Goal: Task Accomplishment & Management: Manage account settings

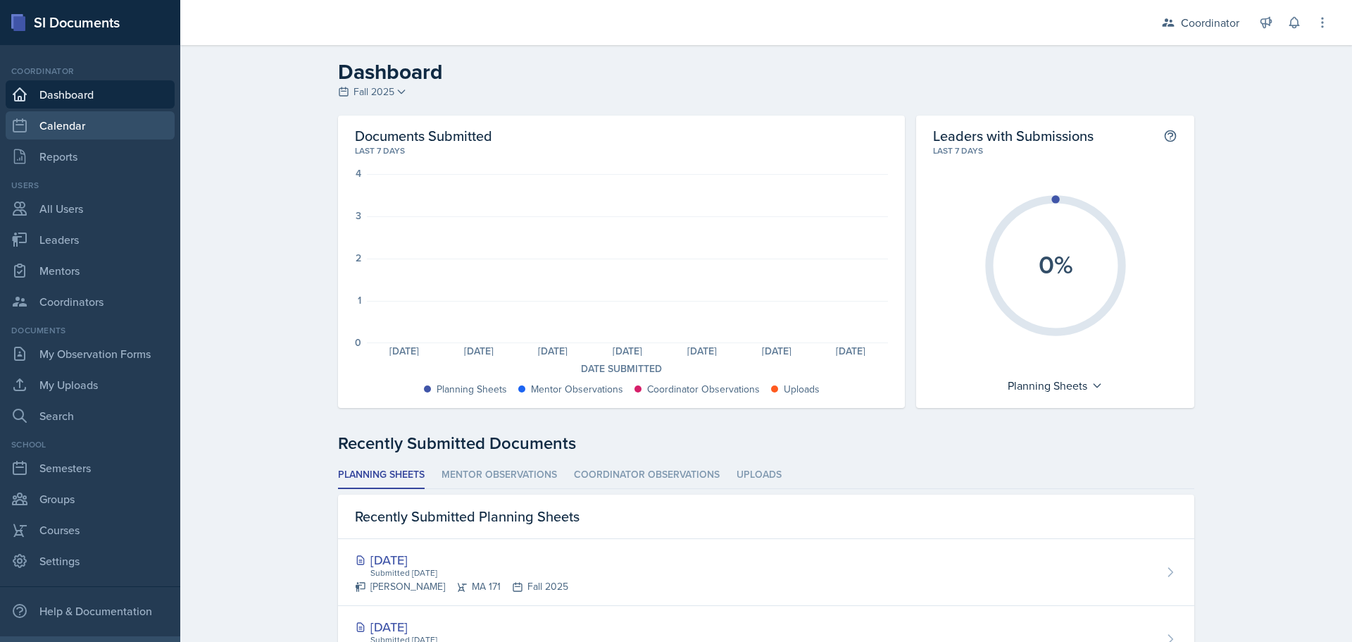
click at [89, 128] on link "Calendar" at bounding box center [90, 125] width 169 height 28
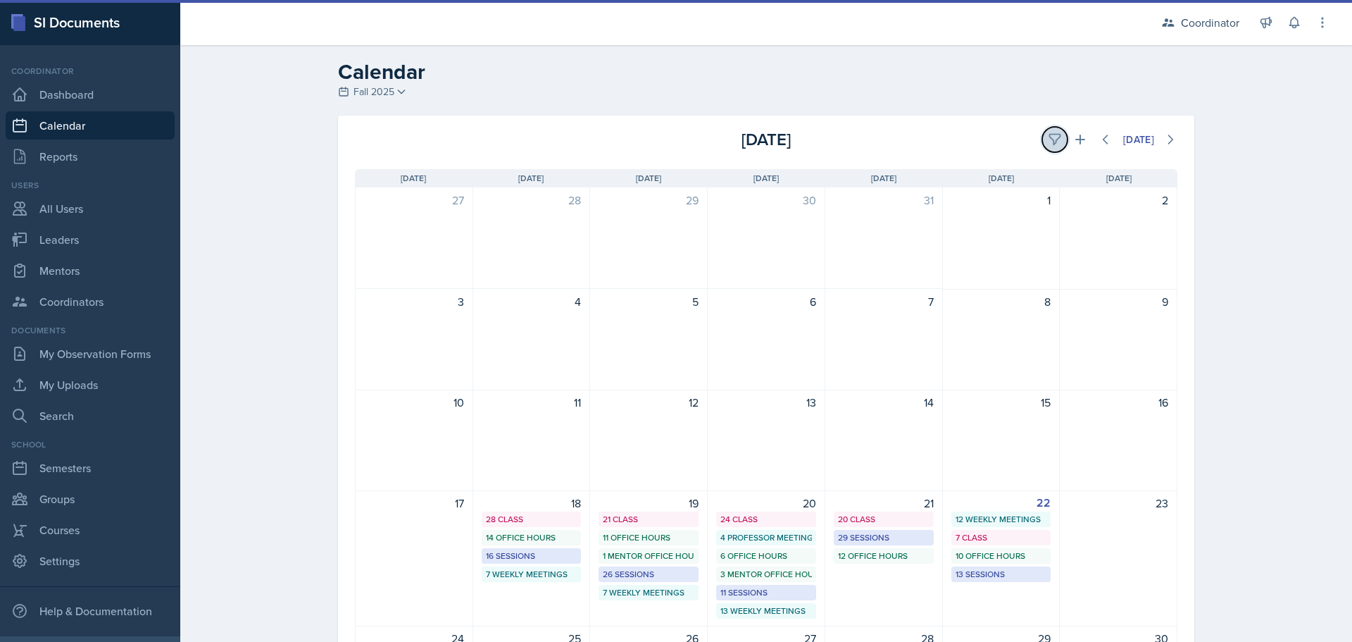
click at [1050, 135] on icon at bounding box center [1055, 140] width 11 height 11
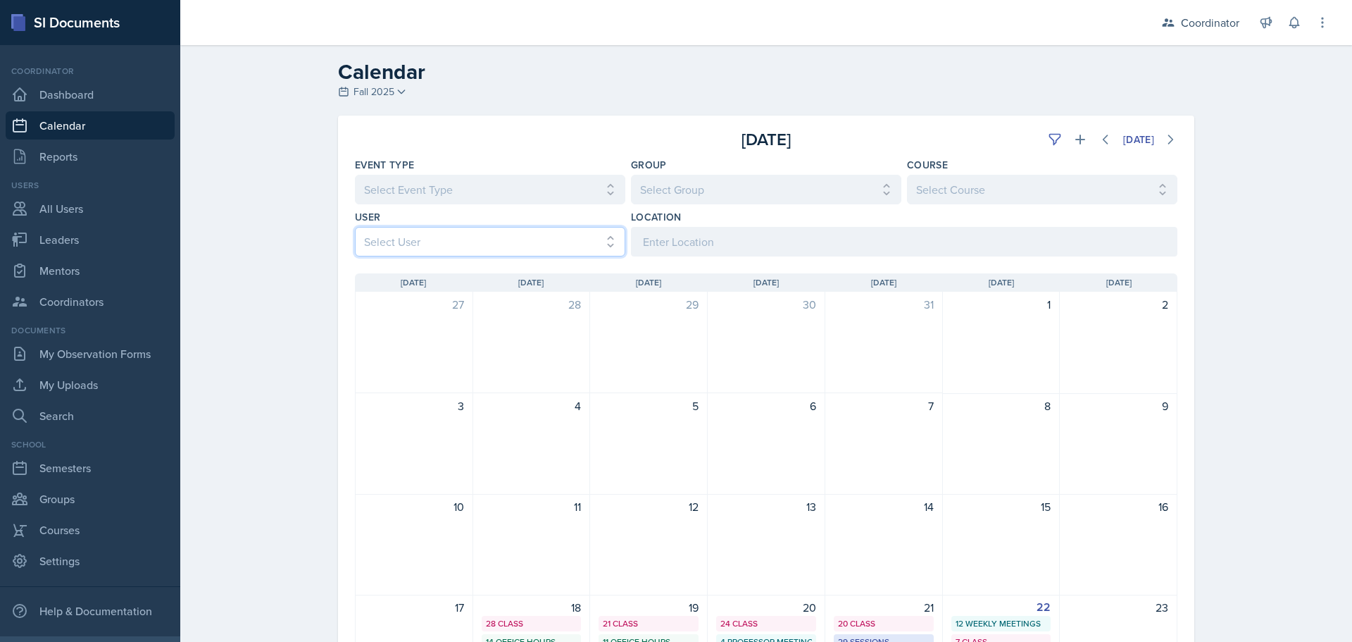
click at [416, 256] on select "Select User All [PERSON_NAME] [PERSON_NAME] [PERSON_NAME] [PERSON_NAME] [PERSON…" at bounding box center [490, 242] width 270 height 30
select select "9f350877-f3fb-4963-8610-b50c6b9ff4c9"
click at [355, 227] on select "Select User All [PERSON_NAME] [PERSON_NAME] [PERSON_NAME] [PERSON_NAME] [PERSON…" at bounding box center [490, 242] width 270 height 30
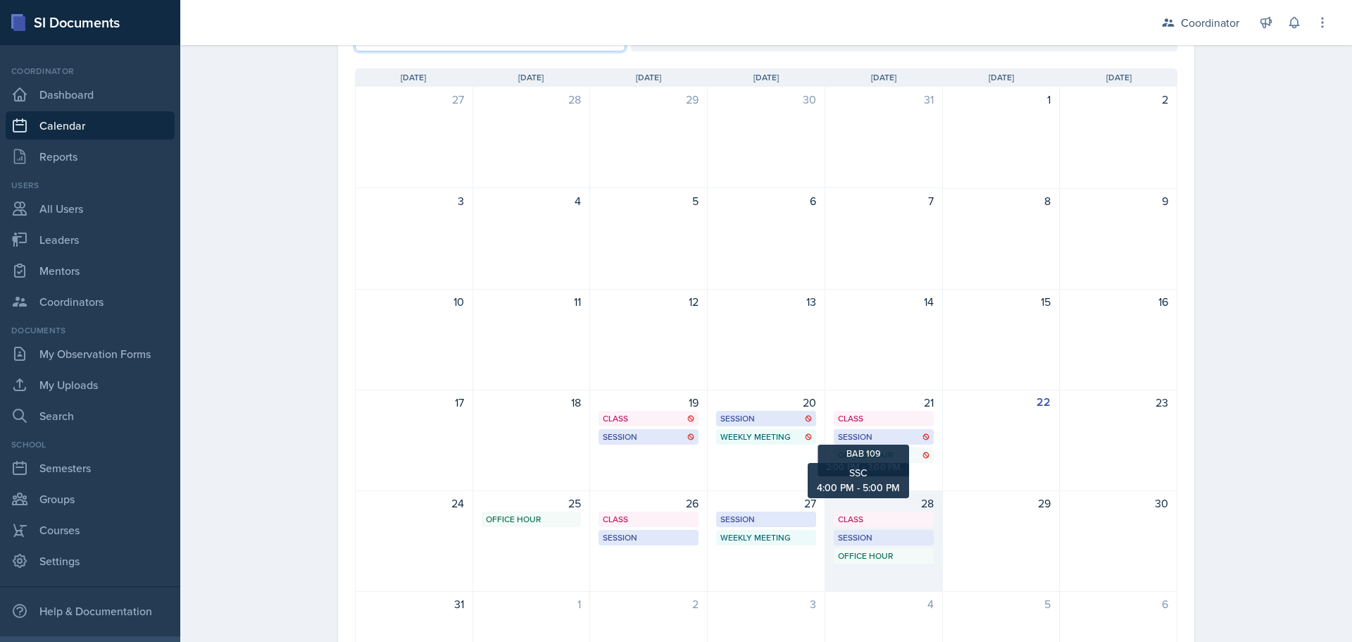
scroll to position [236, 0]
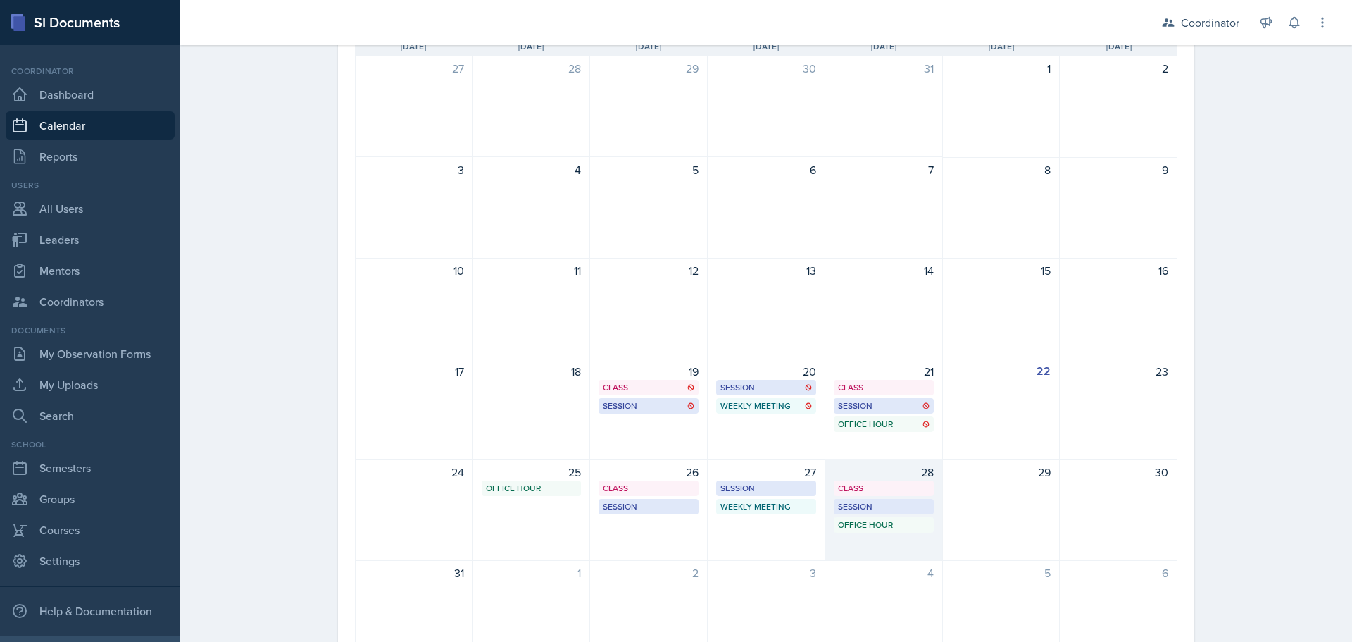
click at [878, 549] on div "28 Class BAB 204 9:40 AM - 11:00 AM Session BAB 109 2:00 PM - 3:00 PM Office Ho…" at bounding box center [885, 509] width 118 height 101
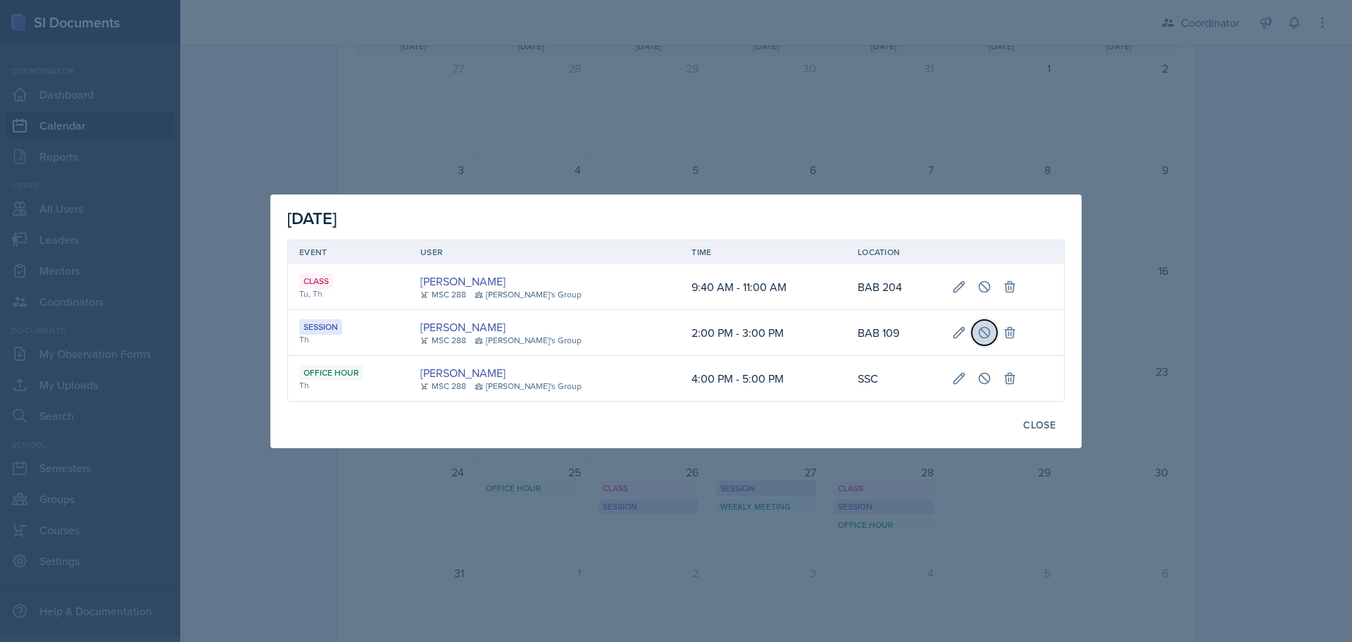
click at [985, 339] on button at bounding box center [984, 332] width 25 height 25
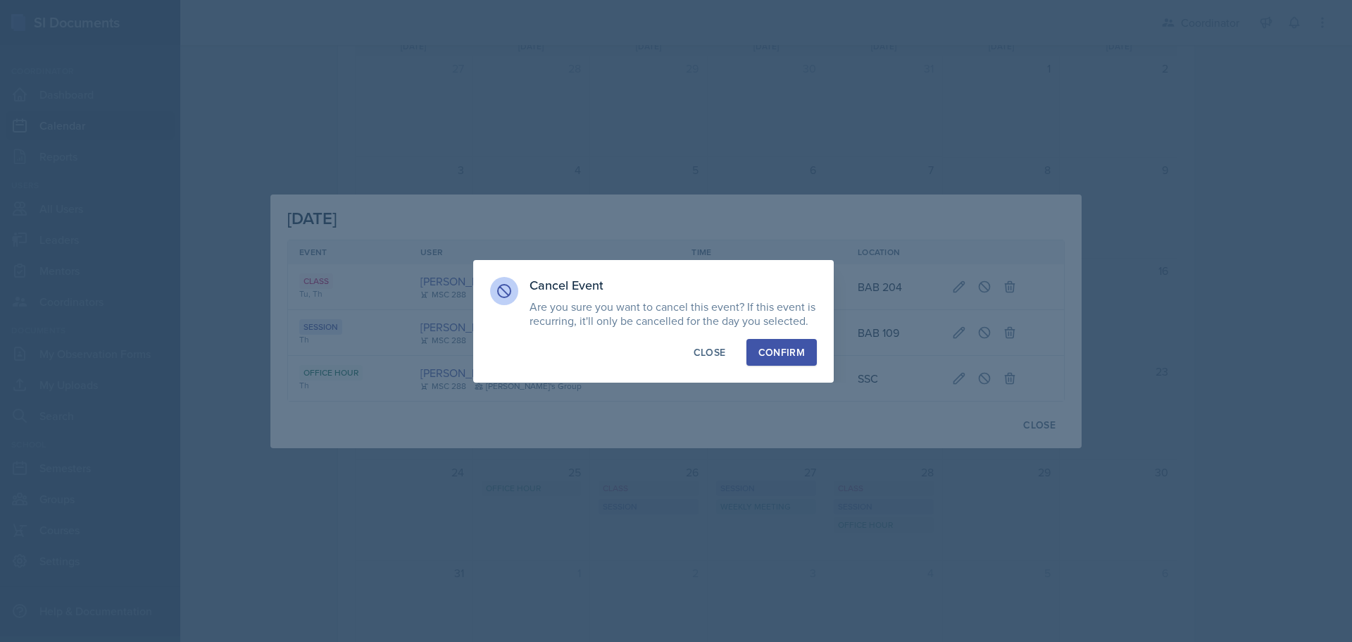
click at [785, 352] on div "Confirm" at bounding box center [782, 352] width 46 height 14
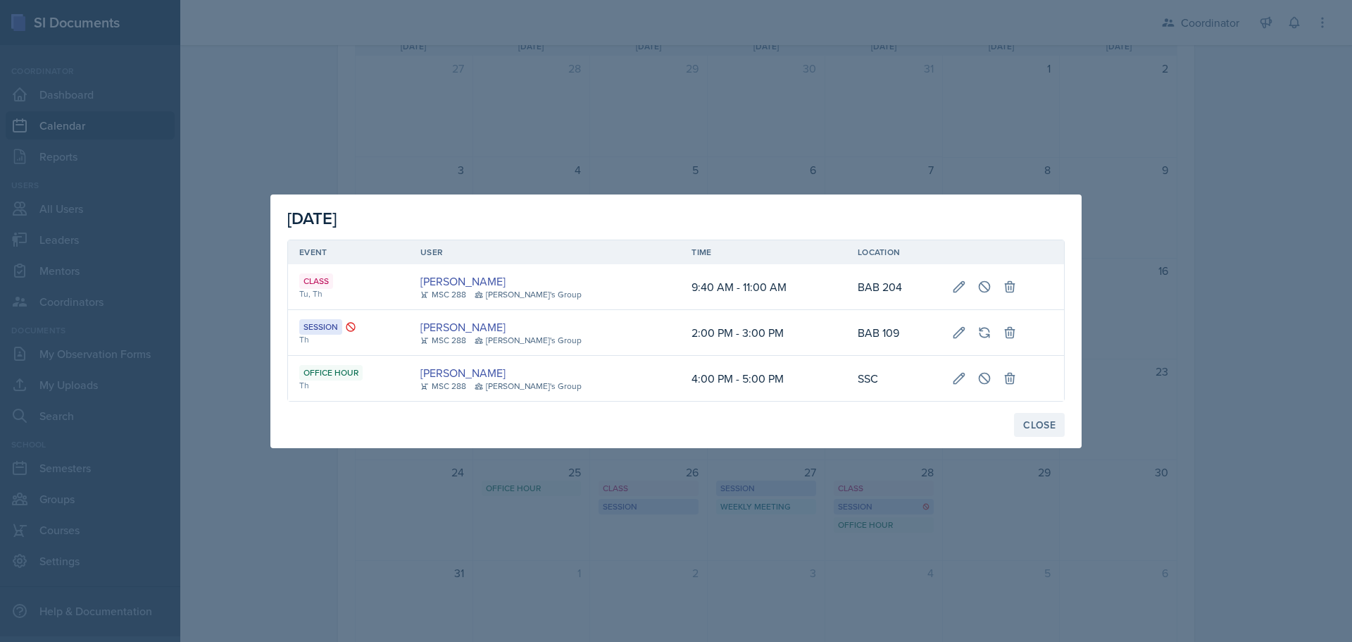
click at [1054, 420] on div "Close" at bounding box center [1039, 424] width 32 height 11
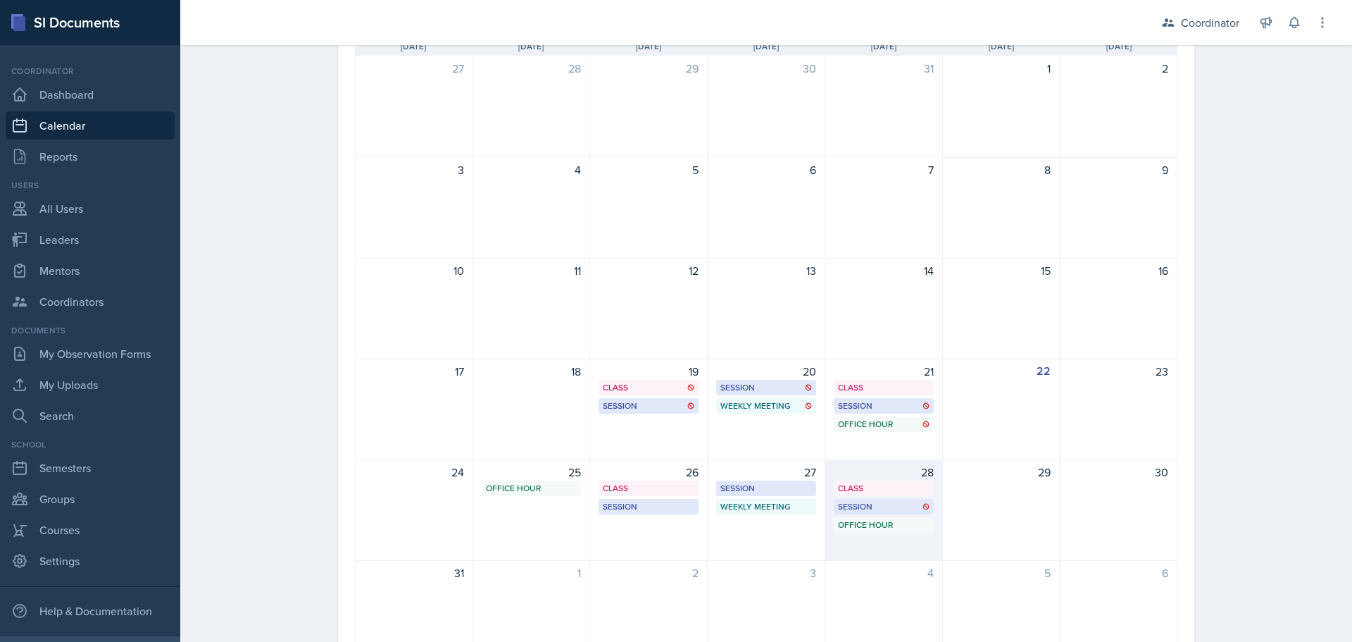
click at [895, 515] on div "28 Class BAB 204 9:40 AM - 11:00 AM Session BAB 109 2:00 PM - 3:00 PM Office Ho…" at bounding box center [885, 509] width 118 height 101
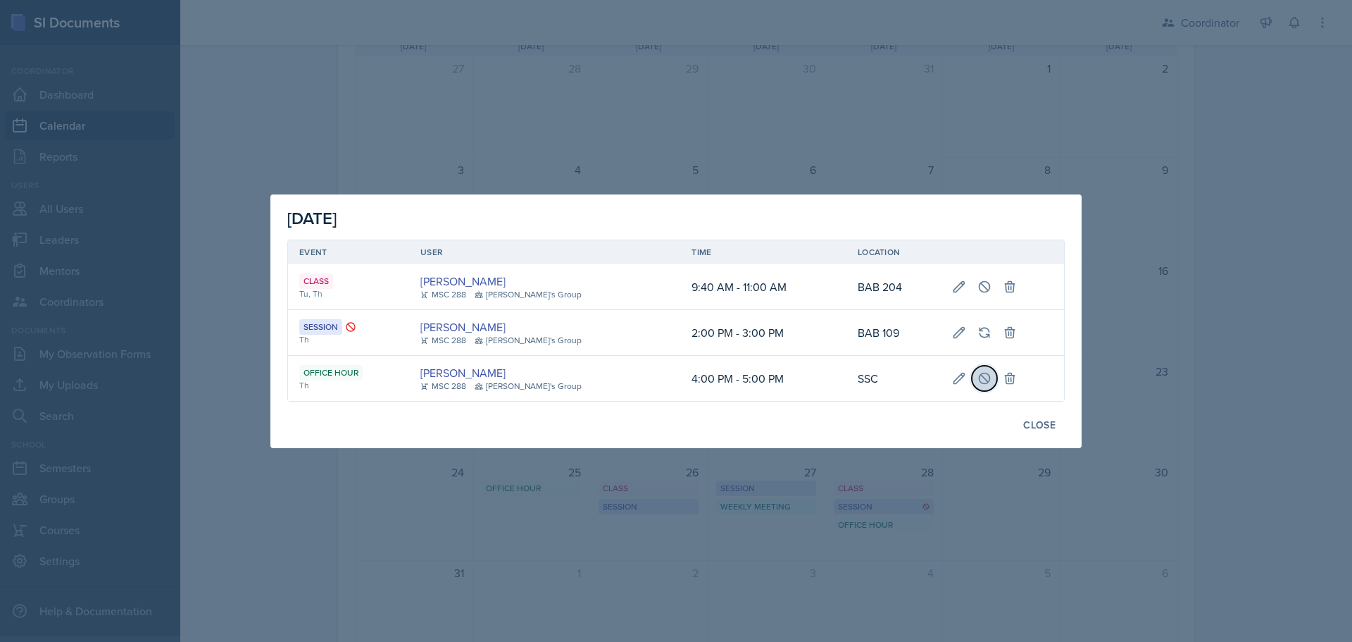
click at [981, 377] on icon at bounding box center [985, 378] width 14 height 14
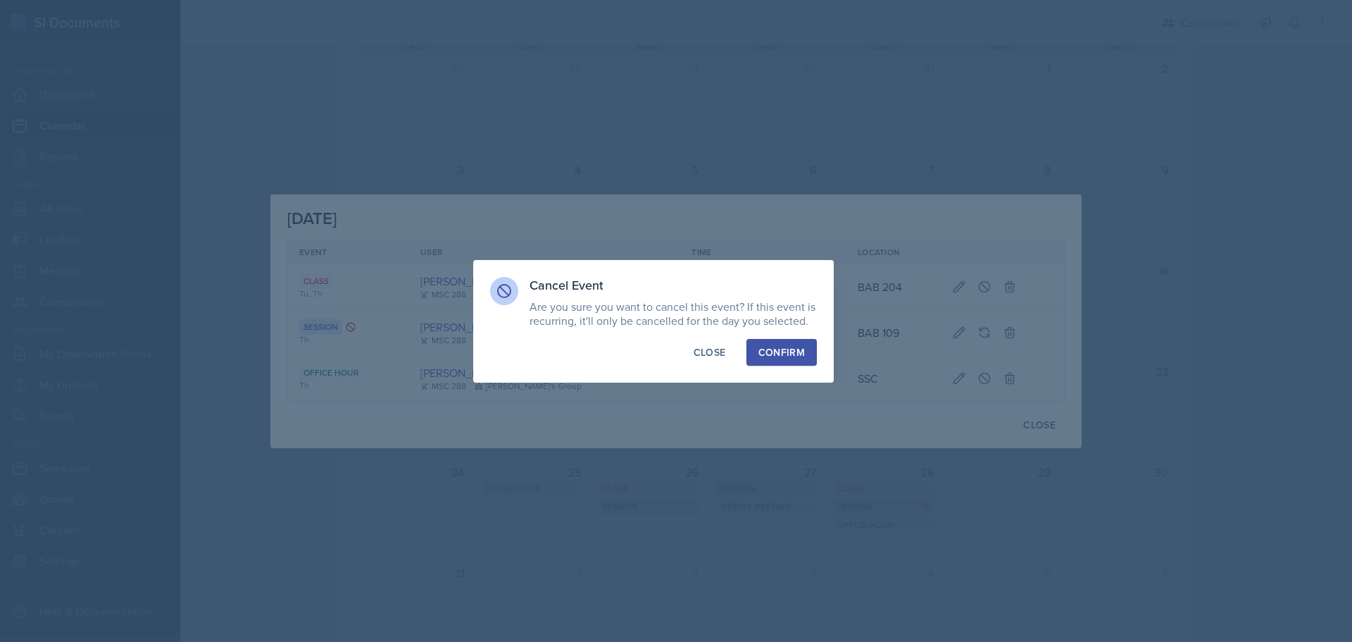
click at [773, 351] on div "Confirm" at bounding box center [782, 352] width 46 height 14
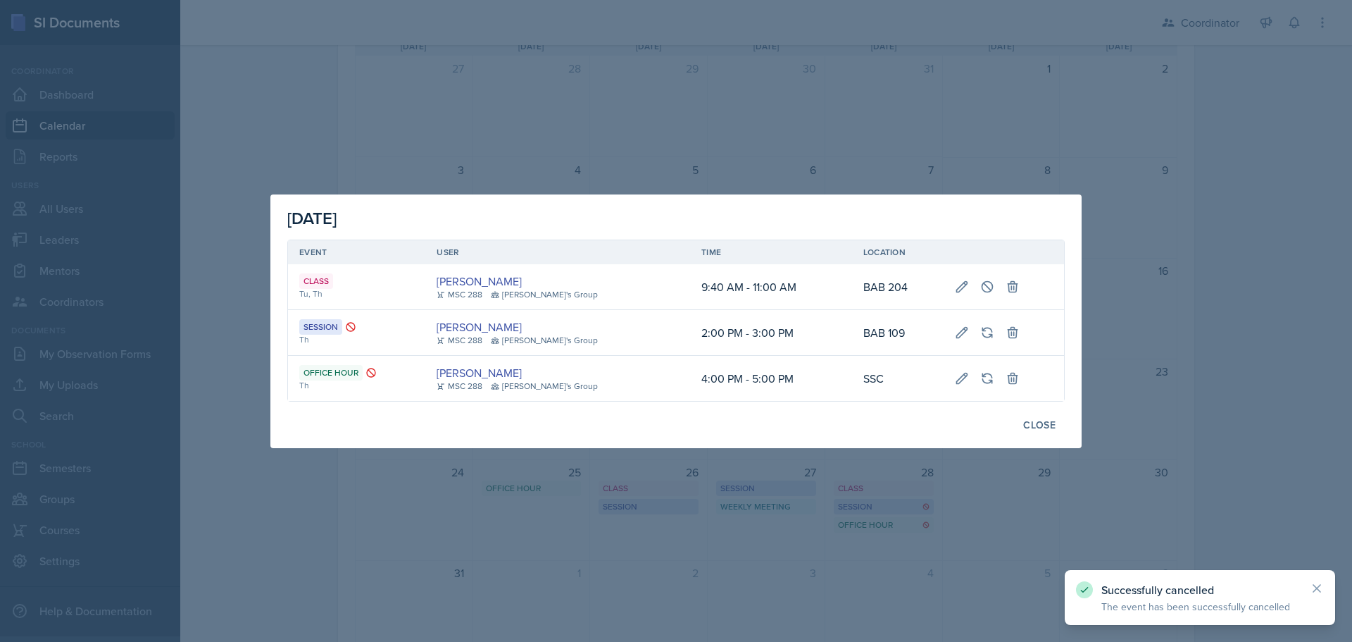
click at [476, 583] on div at bounding box center [676, 321] width 1352 height 642
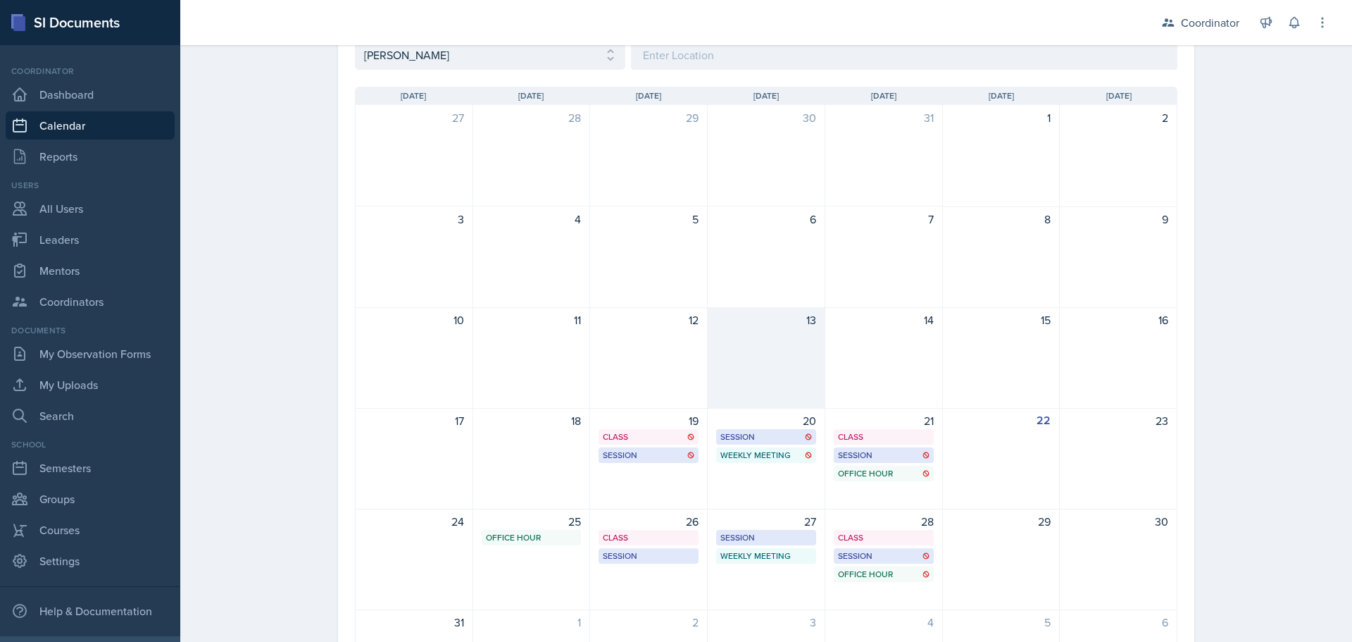
scroll to position [282, 0]
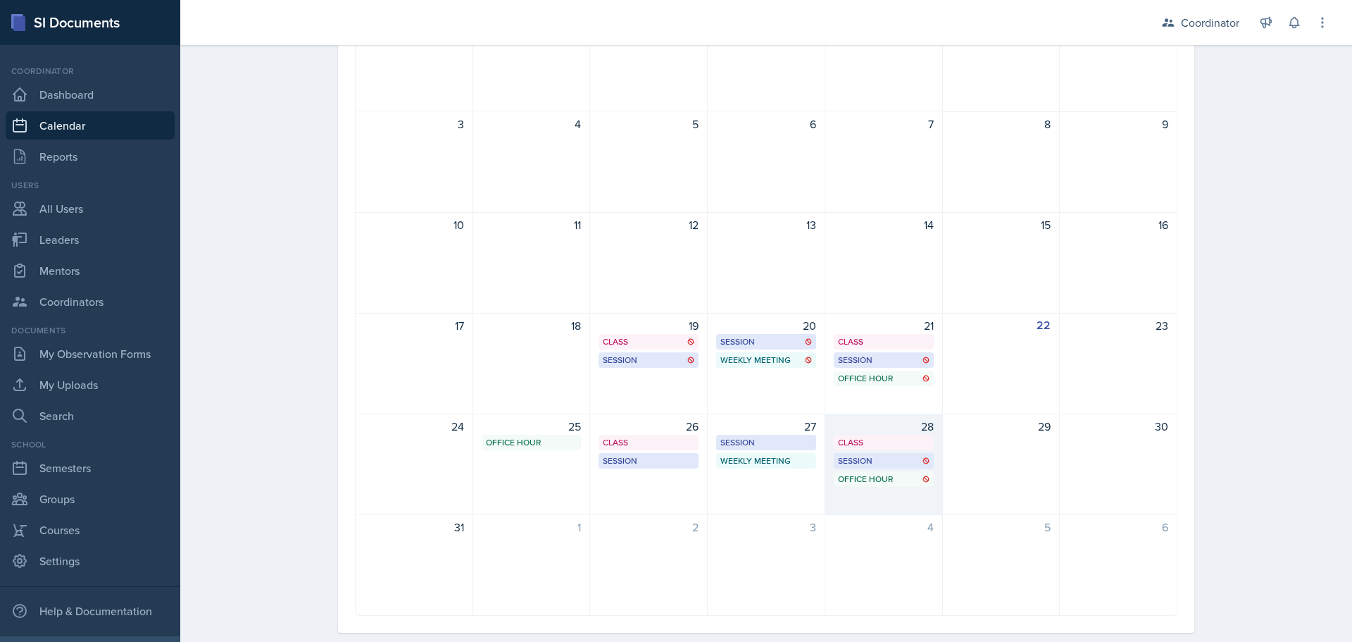
click at [852, 506] on div "28 Class BAB 204 9:40 AM - 11:00 AM Session BAB 109 2:00 PM - 3:00 PM Office Ho…" at bounding box center [885, 463] width 118 height 101
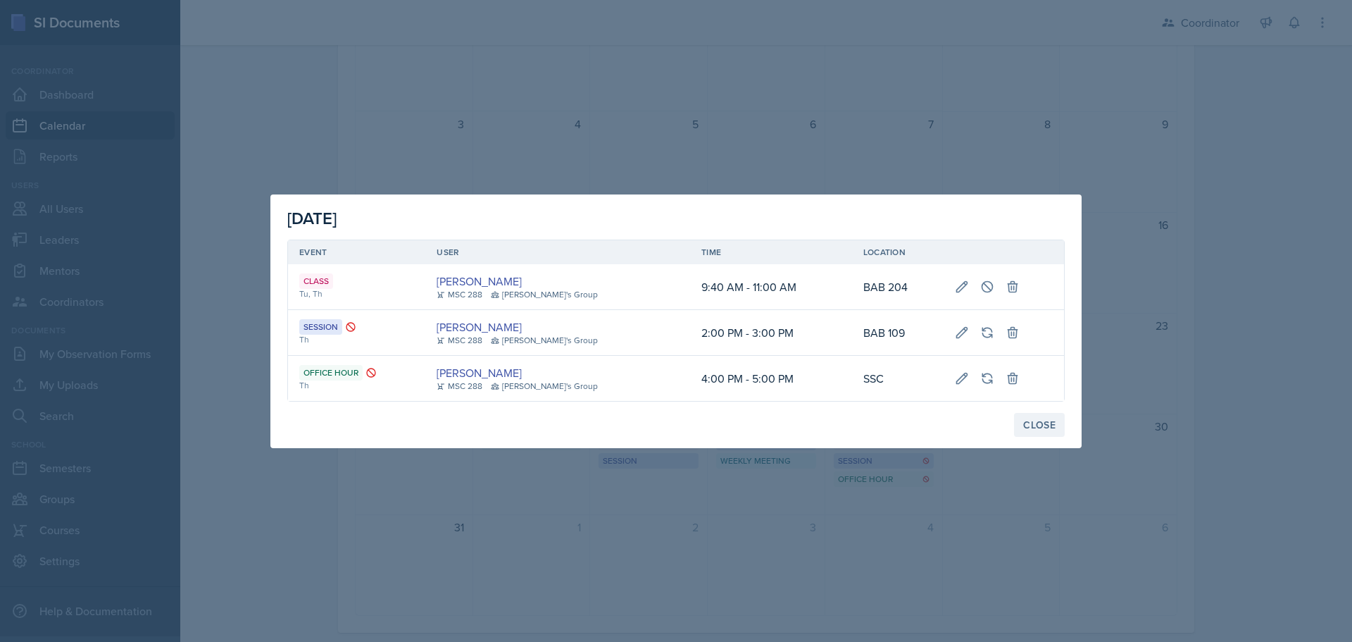
click at [1031, 429] on div "Close" at bounding box center [1039, 424] width 32 height 11
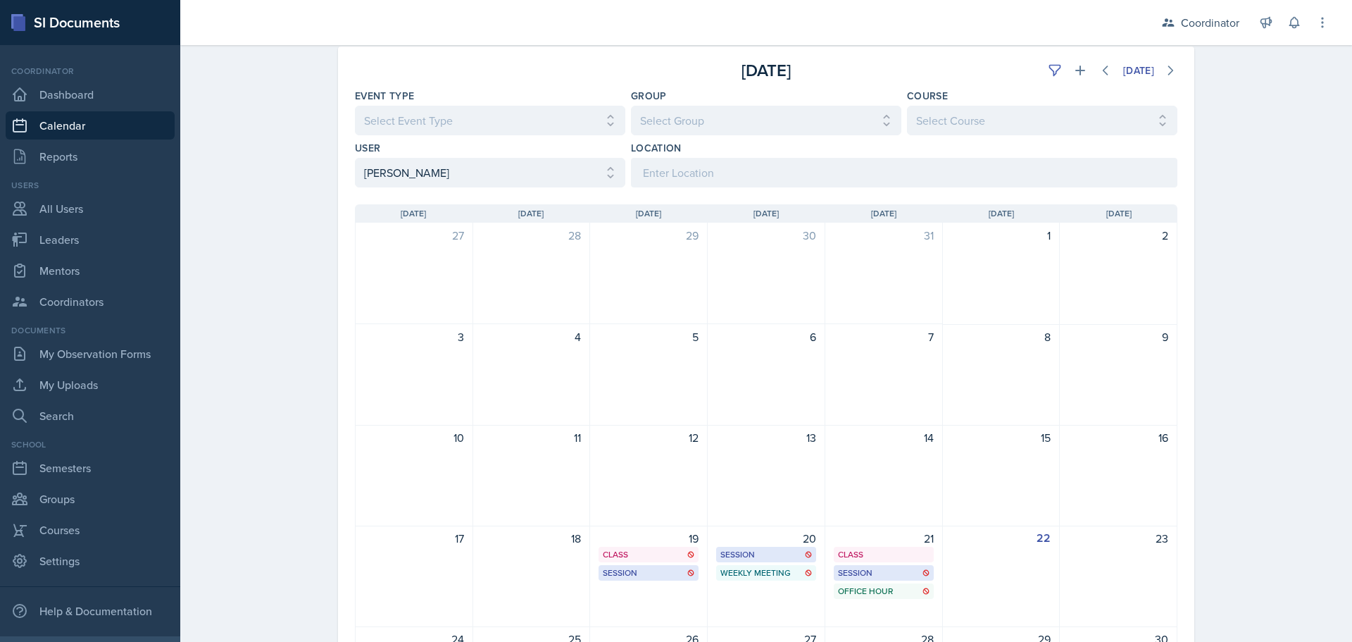
scroll to position [0, 0]
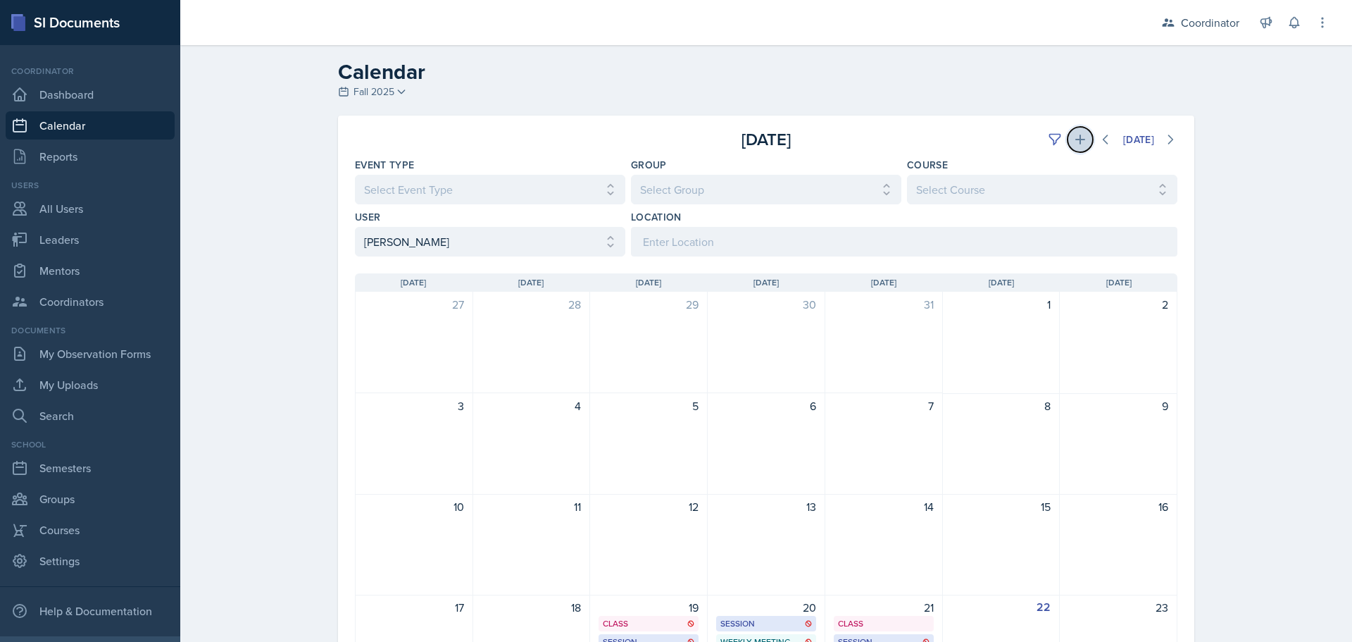
click at [1076, 137] on icon at bounding box center [1081, 140] width 10 height 10
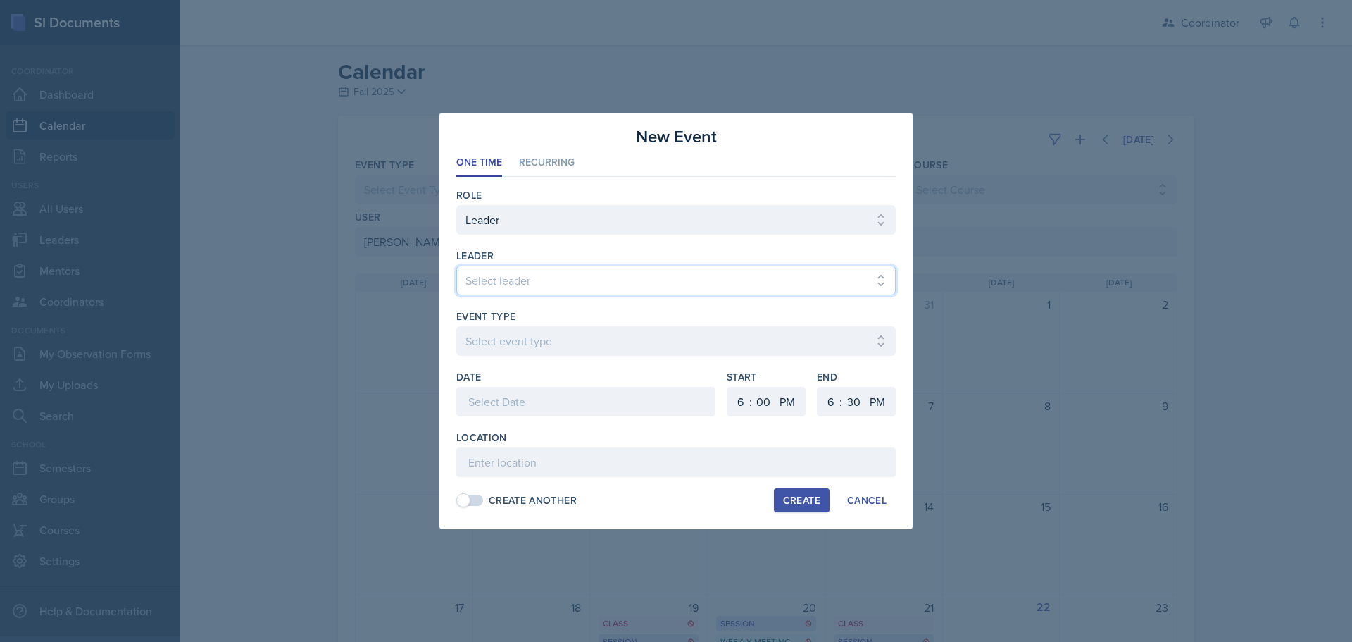
click at [500, 276] on select "Select leader [PERSON_NAME] [PERSON_NAME] [PERSON_NAME] [PERSON_NAME] [PERSON_N…" at bounding box center [676, 281] width 440 height 30
select select "8cf56d13-1d64-4917-a708-72fb75e6ab4e"
click at [456, 266] on select "Select leader [PERSON_NAME] [PERSON_NAME] [PERSON_NAME] [PERSON_NAME] [PERSON_N…" at bounding box center [676, 281] width 440 height 30
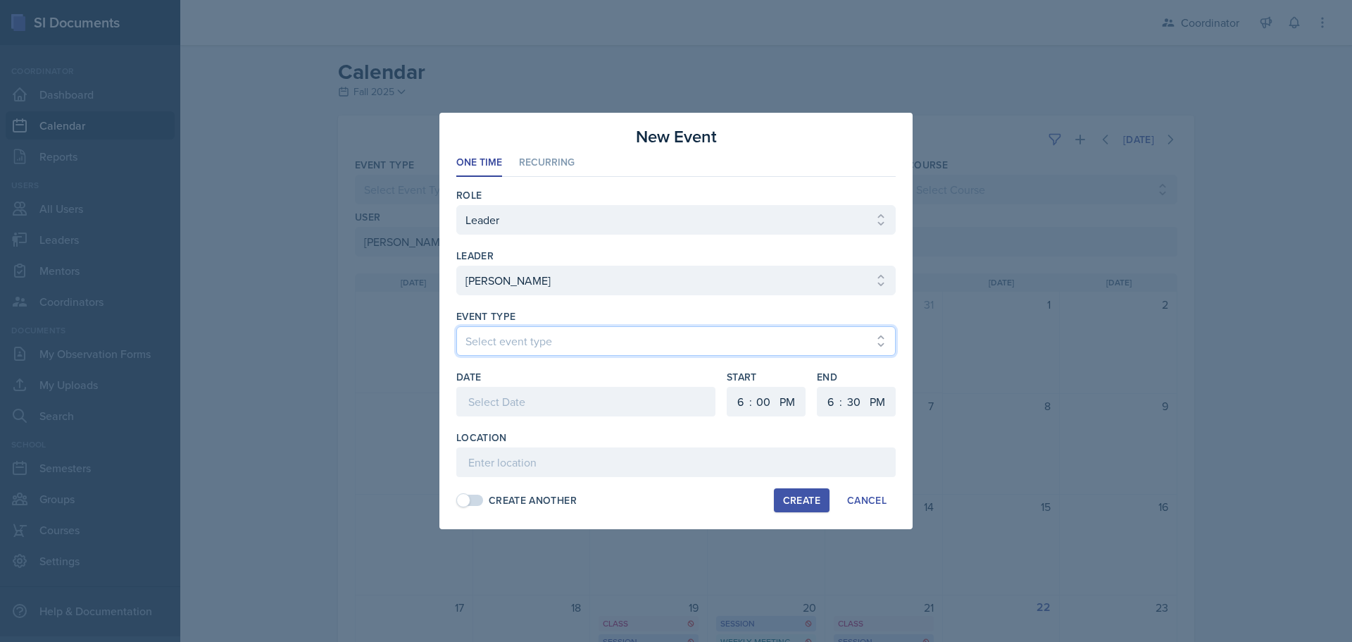
click at [512, 340] on select "Select event type Admin Office Hour Cal Workshop Class Class Announcement LA Pe…" at bounding box center [676, 341] width 440 height 30
select select "711e3089-b526-4ace-8ef7-b628edcb7570"
click at [456, 326] on select "Select event type Admin Office Hour Cal Workshop Class Class Announcement LA Pe…" at bounding box center [676, 341] width 440 height 30
click at [496, 473] on input at bounding box center [676, 462] width 440 height 30
type input "Extra Office Hour - SSC or Remote"
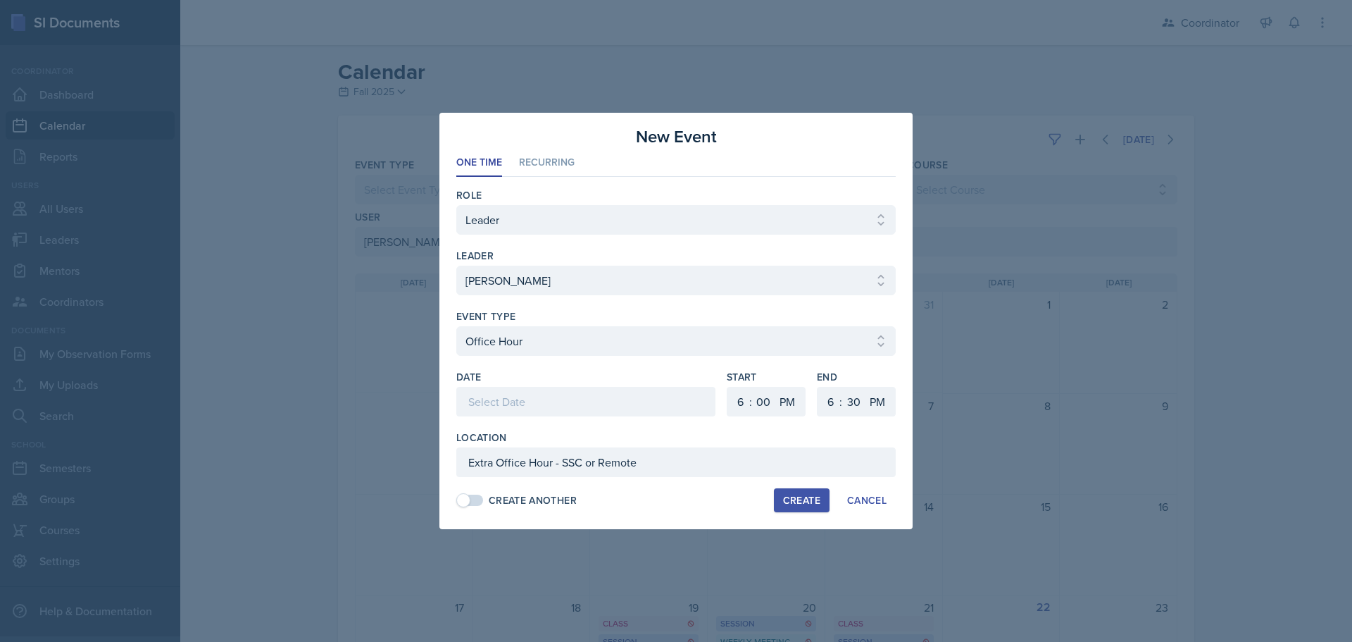
click at [570, 409] on div at bounding box center [585, 402] width 259 height 30
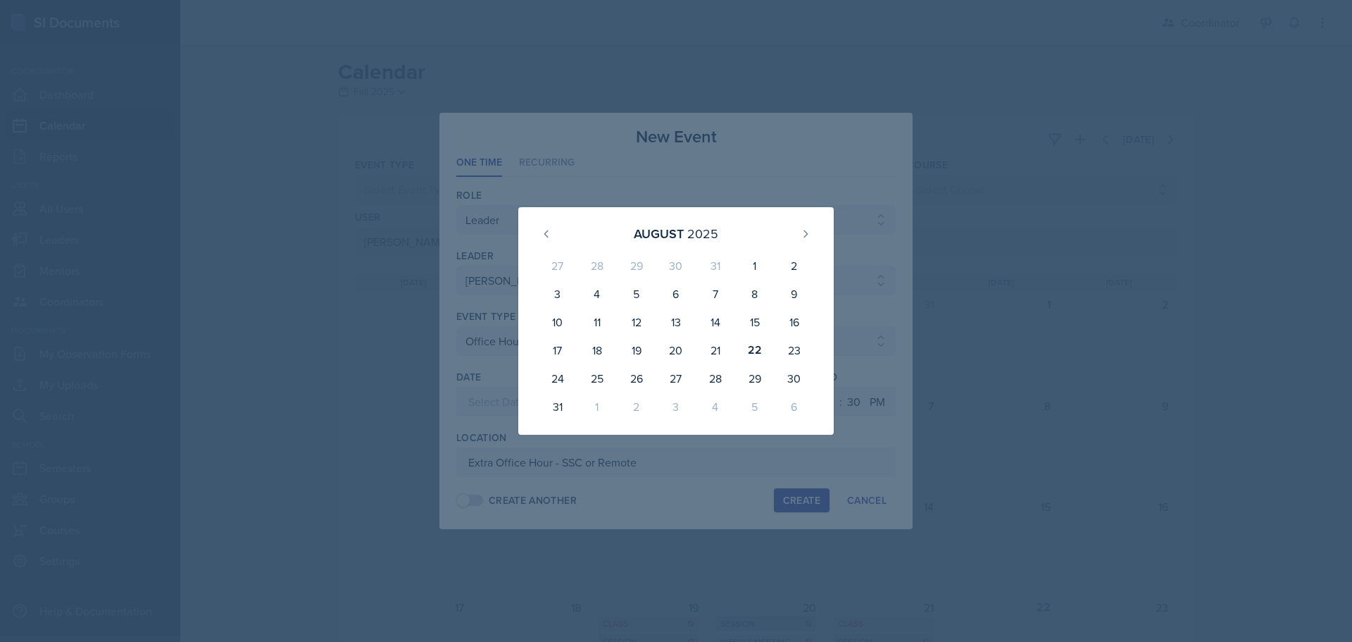
click at [570, 409] on div "31" at bounding box center [557, 406] width 39 height 28
type input "[DATE]"
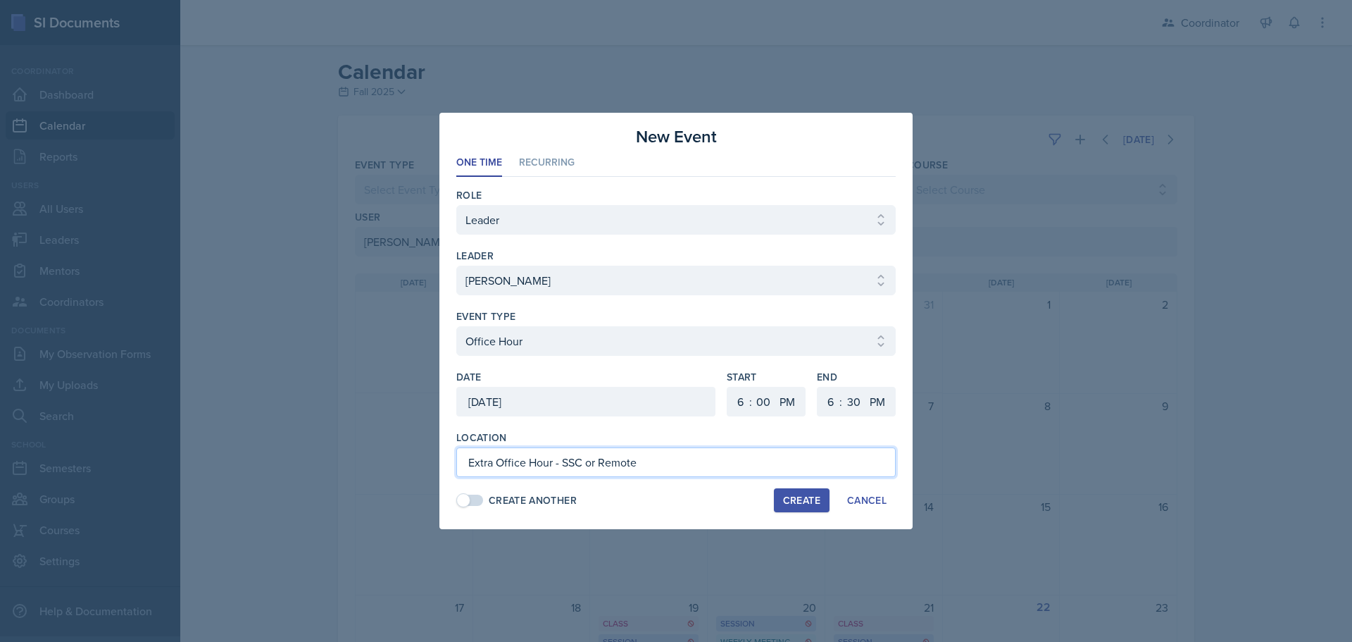
drag, startPoint x: 658, startPoint y: 461, endPoint x: 206, endPoint y: 461, distance: 452.2
click at [206, 461] on div "New Event One Time Recurring One Time Recurring Role Select Role Leader Mentor …" at bounding box center [676, 321] width 1352 height 642
click at [553, 156] on li "Recurring" at bounding box center [547, 162] width 56 height 27
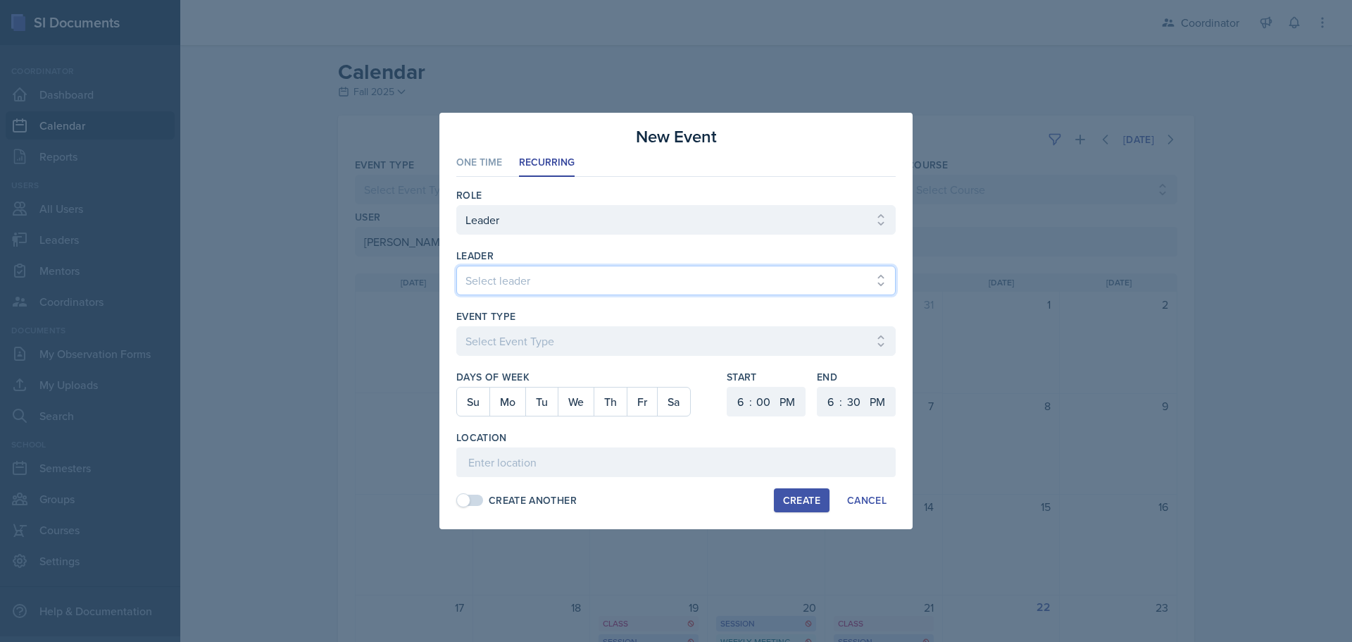
click at [535, 281] on select "Select leader [PERSON_NAME] [PERSON_NAME] [PERSON_NAME] [PERSON_NAME] [PERSON_N…" at bounding box center [676, 281] width 440 height 30
select select "8cf56d13-1d64-4917-a708-72fb75e6ab4e"
click at [456, 266] on select "Select leader [PERSON_NAME] [PERSON_NAME] [PERSON_NAME] [PERSON_NAME] [PERSON_N…" at bounding box center [676, 281] width 440 height 30
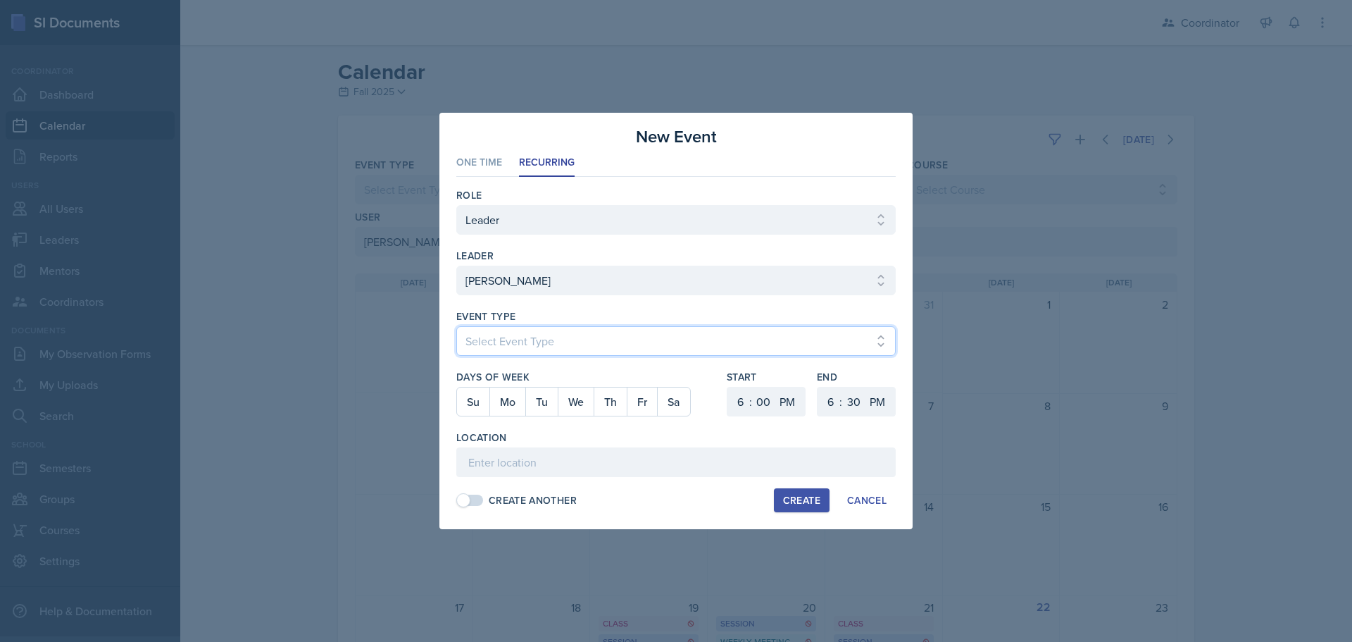
click at [540, 351] on select "Select Event Type Admin Office Hour Cal Workshop Class Class Announcement LA Pe…" at bounding box center [676, 341] width 440 height 30
select select "711e3089-b526-4ace-8ef7-b628edcb7570"
click at [456, 326] on select "Select Event Type Admin Office Hour Cal Workshop Class Class Announcement LA Pe…" at bounding box center [676, 341] width 440 height 30
click at [509, 401] on button "Mo" at bounding box center [508, 401] width 36 height 28
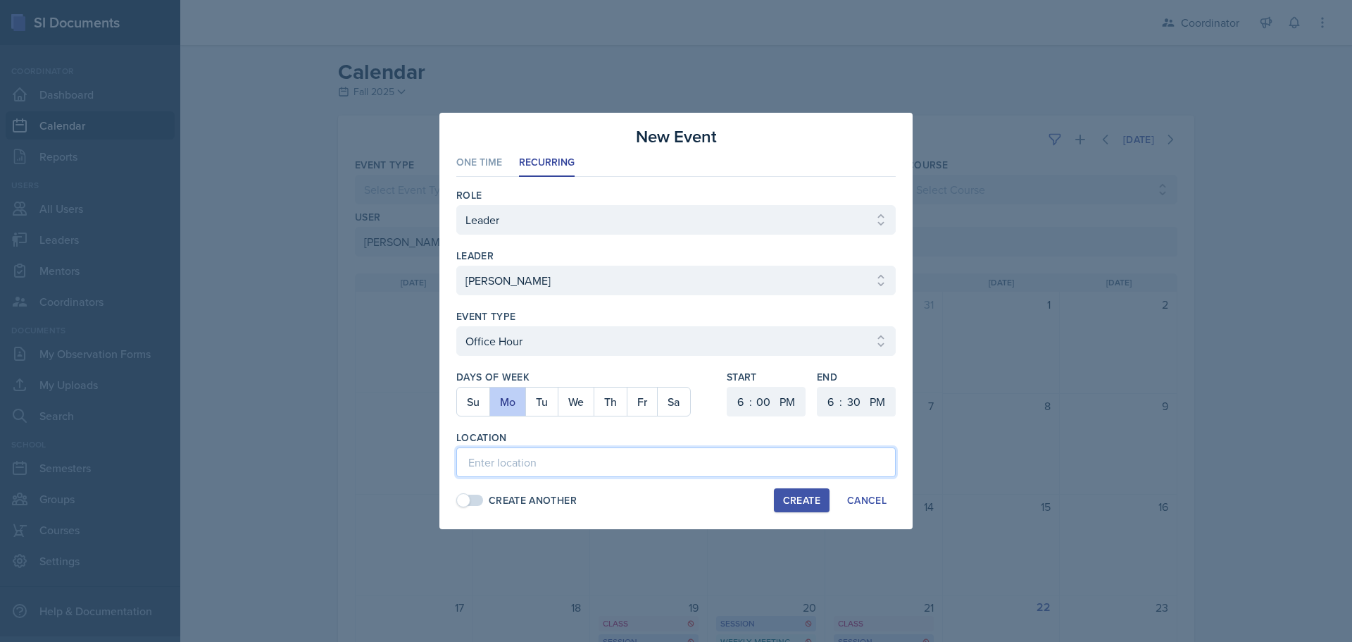
click at [507, 462] on input at bounding box center [676, 462] width 440 height 30
paste input "Extra Office Hour - SSC or Remote"
type input "Extra Office Hour - SSC or Remote"
click at [738, 400] on select "1 2 3 4 5 6 7 8 9 10 11 12" at bounding box center [739, 402] width 23 height 30
select select "11"
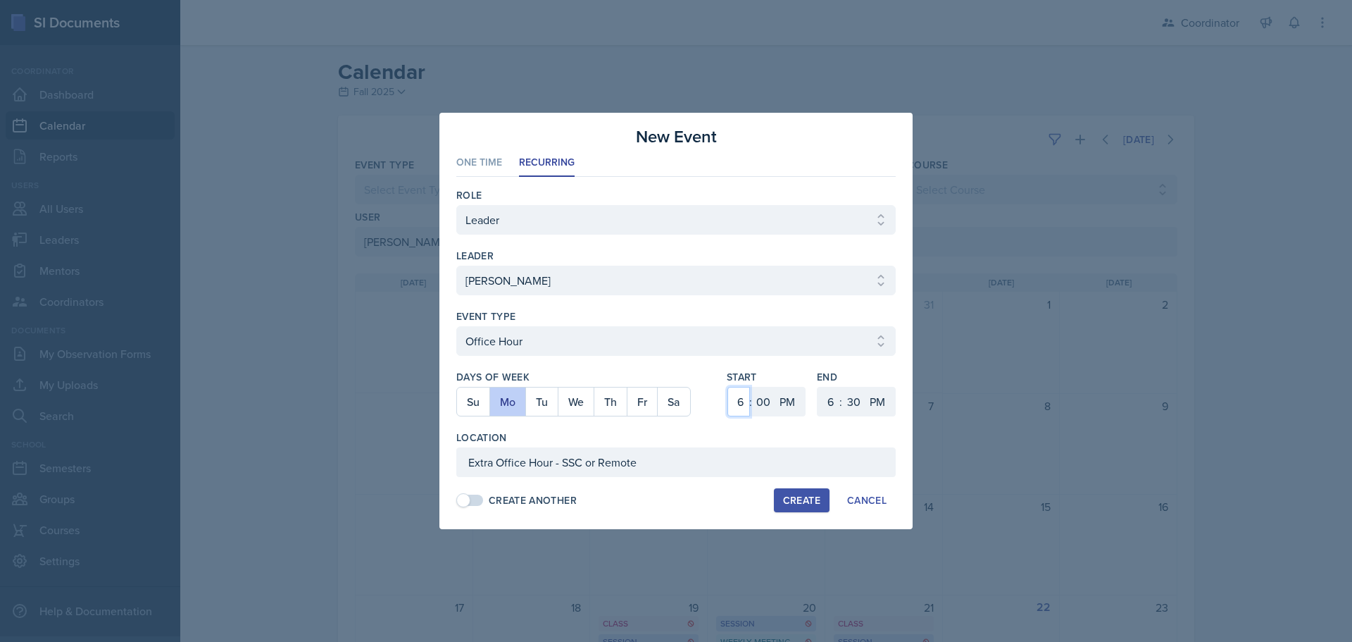
click at [728, 387] on select "1 2 3 4 5 6 7 8 9 10 11 12" at bounding box center [739, 402] width 23 height 30
click at [765, 395] on select "00 05 10 15 20 25 30 35 40 45 50 55" at bounding box center [763, 402] width 23 height 30
select select "30"
click at [752, 387] on select "00 05 10 15 20 25 30 35 40 45 50 55" at bounding box center [763, 402] width 23 height 30
drag, startPoint x: 788, startPoint y: 399, endPoint x: 792, endPoint y: 416, distance: 17.4
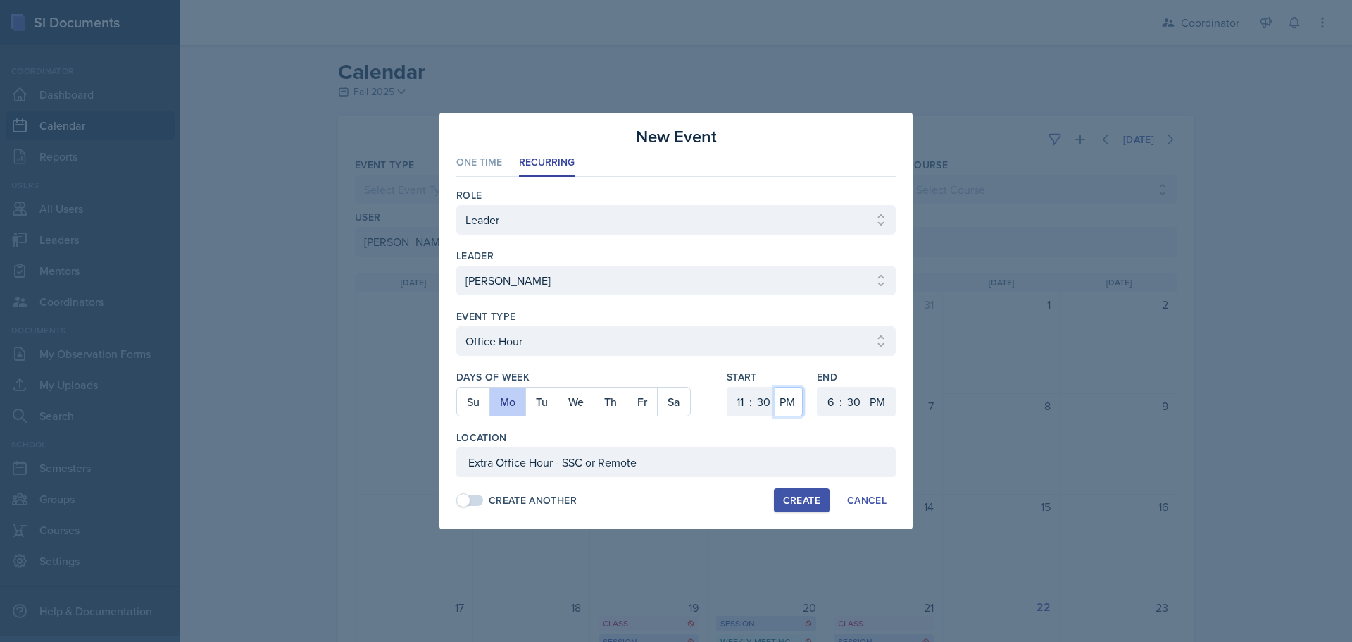
click at [789, 400] on select "AM PM" at bounding box center [789, 402] width 28 height 30
select select "AM"
click at [775, 387] on select "AM PM" at bounding box center [789, 402] width 28 height 30
drag, startPoint x: 832, startPoint y: 404, endPoint x: 832, endPoint y: 388, distance: 15.5
click at [832, 404] on select "1 2 3 4 5 6 7 8 9 10 11 12" at bounding box center [829, 402] width 23 height 30
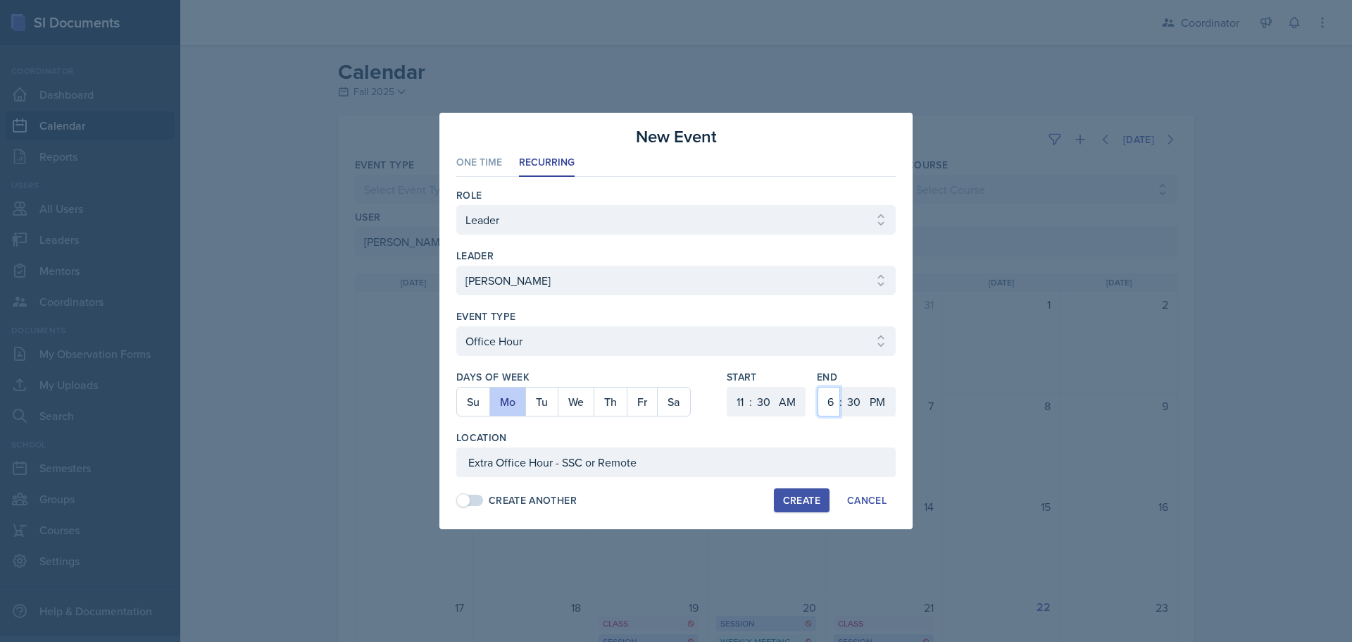
select select "12"
click at [818, 387] on select "1 2 3 4 5 6 7 8 9 10 11 12" at bounding box center [829, 402] width 23 height 30
click at [804, 496] on div "Create" at bounding box center [801, 499] width 37 height 11
select select
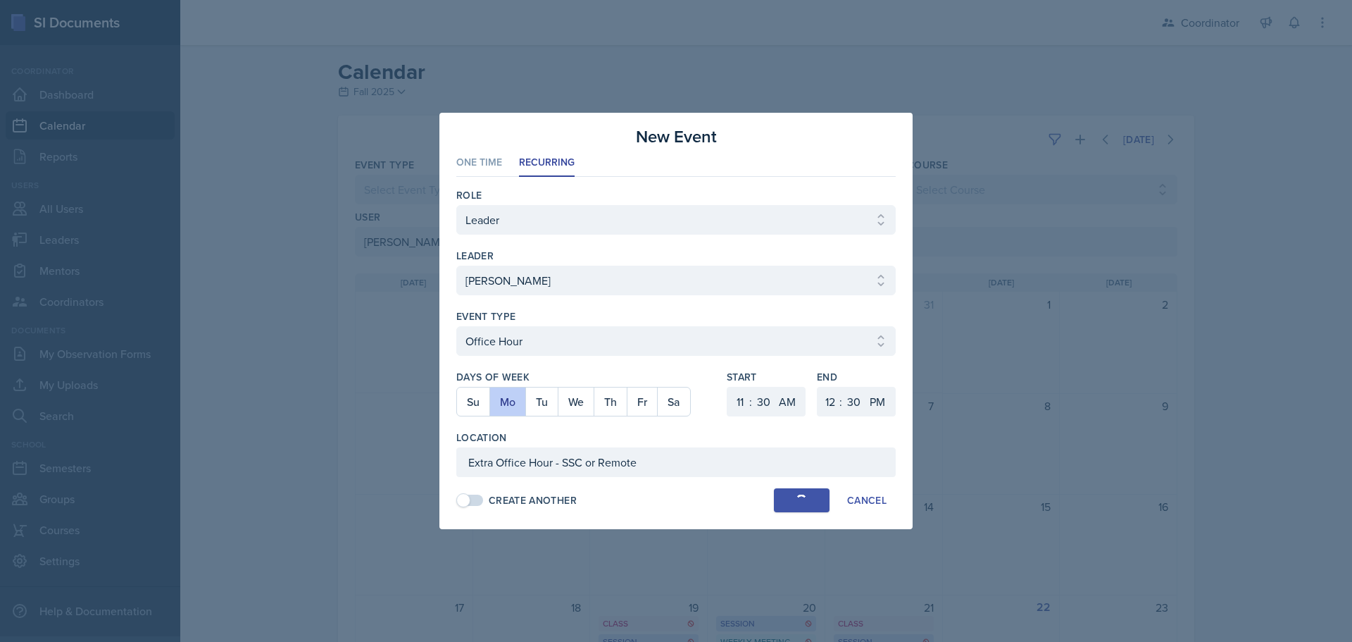
select select "6"
select select "0"
select select "PM"
select select "6"
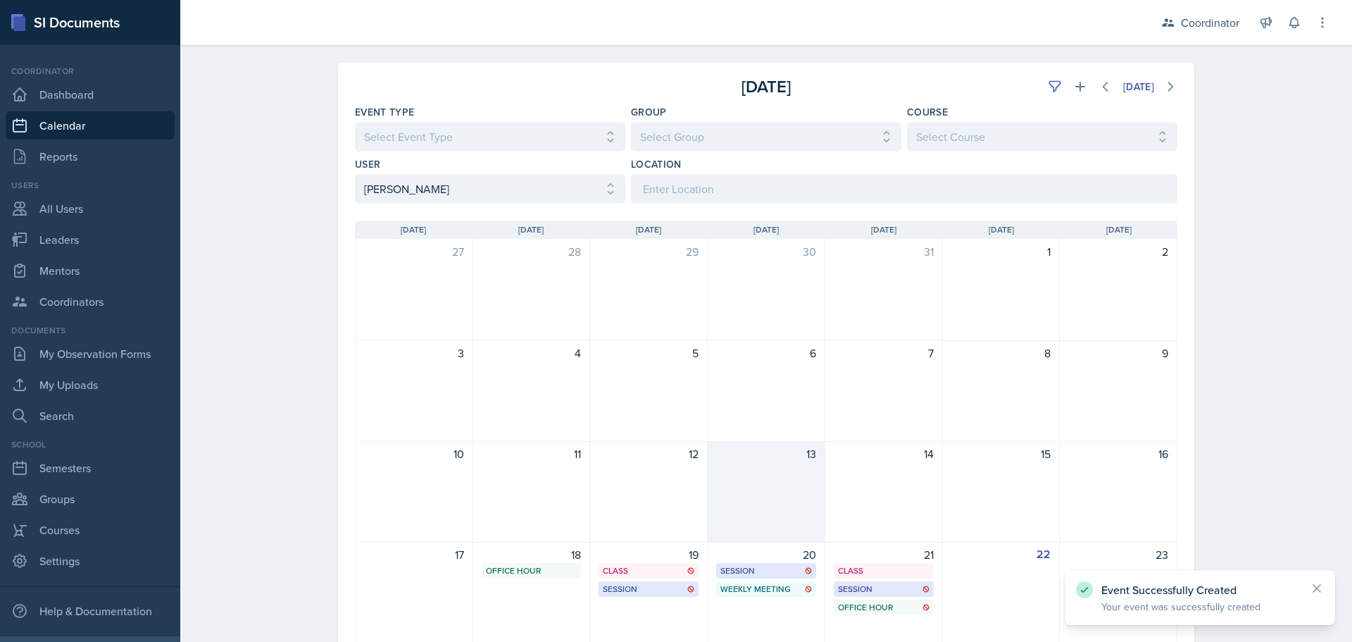
scroll to position [282, 0]
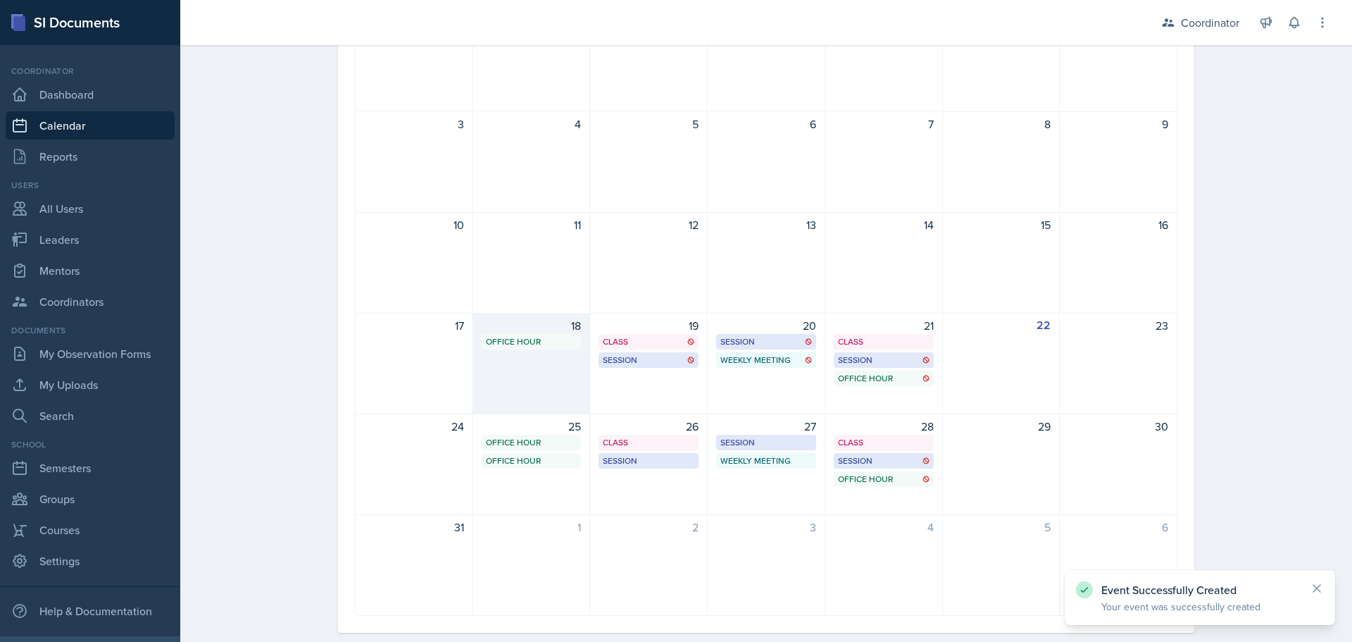
click at [535, 401] on div "18 Office Hour Extra Office Hour - SSC or Remote 11:30 AM - 12:30 PM" at bounding box center [532, 363] width 118 height 101
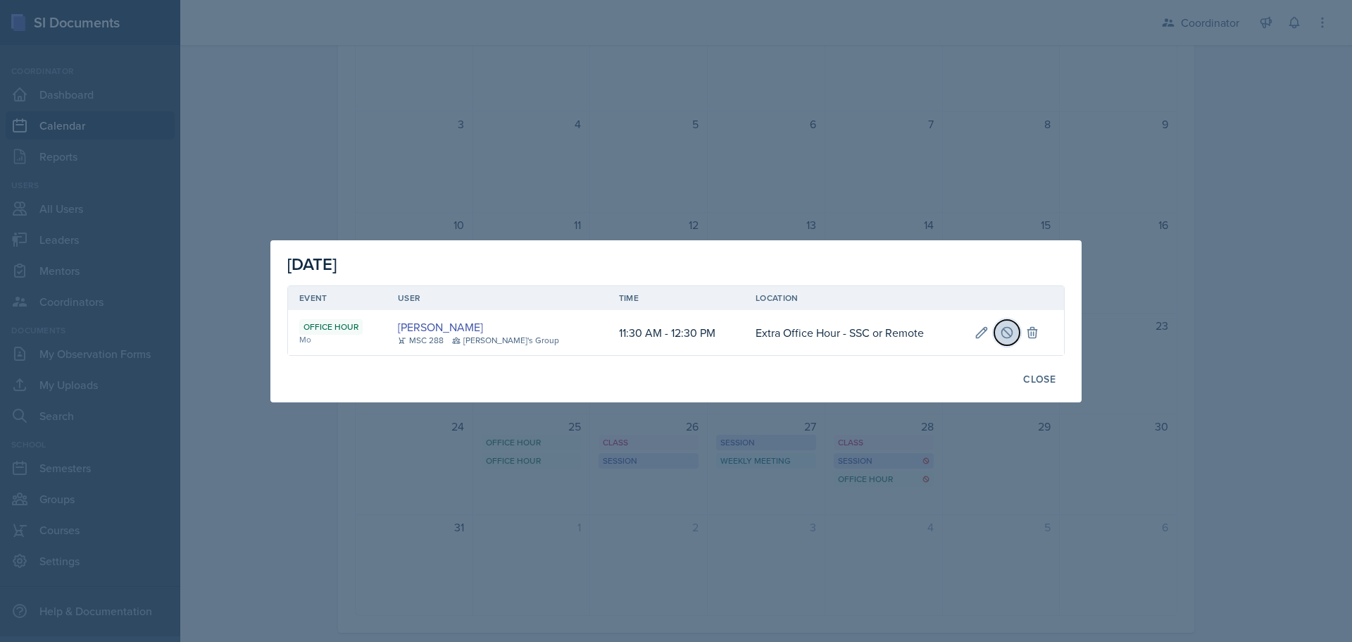
click at [1000, 330] on icon at bounding box center [1007, 332] width 14 height 14
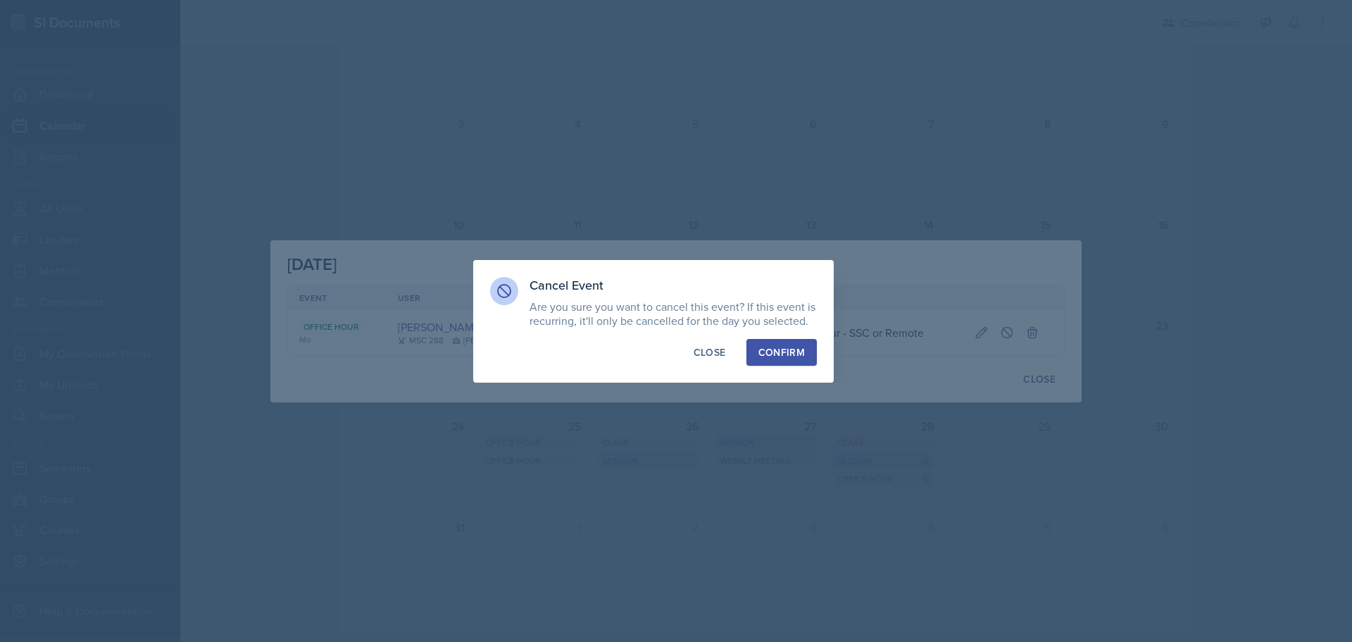
click at [794, 346] on div "Confirm" at bounding box center [782, 352] width 46 height 14
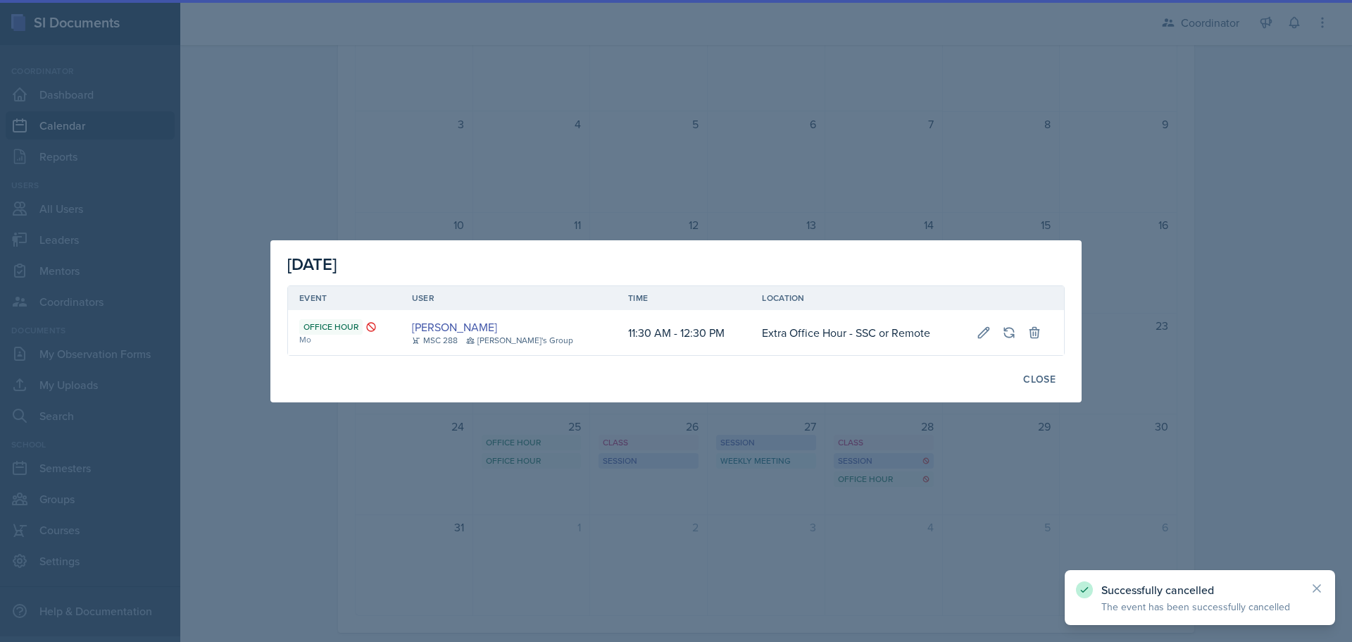
click at [731, 554] on div at bounding box center [676, 321] width 1352 height 642
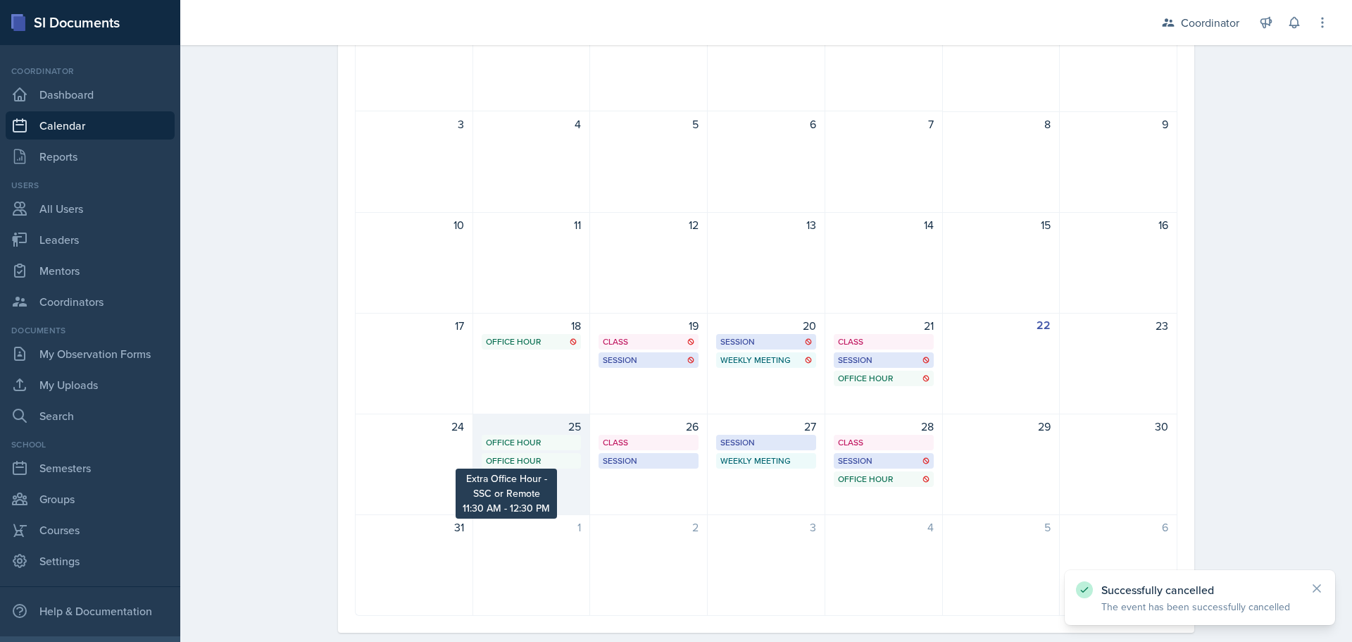
click at [513, 466] on div "Office Hour" at bounding box center [532, 460] width 92 height 13
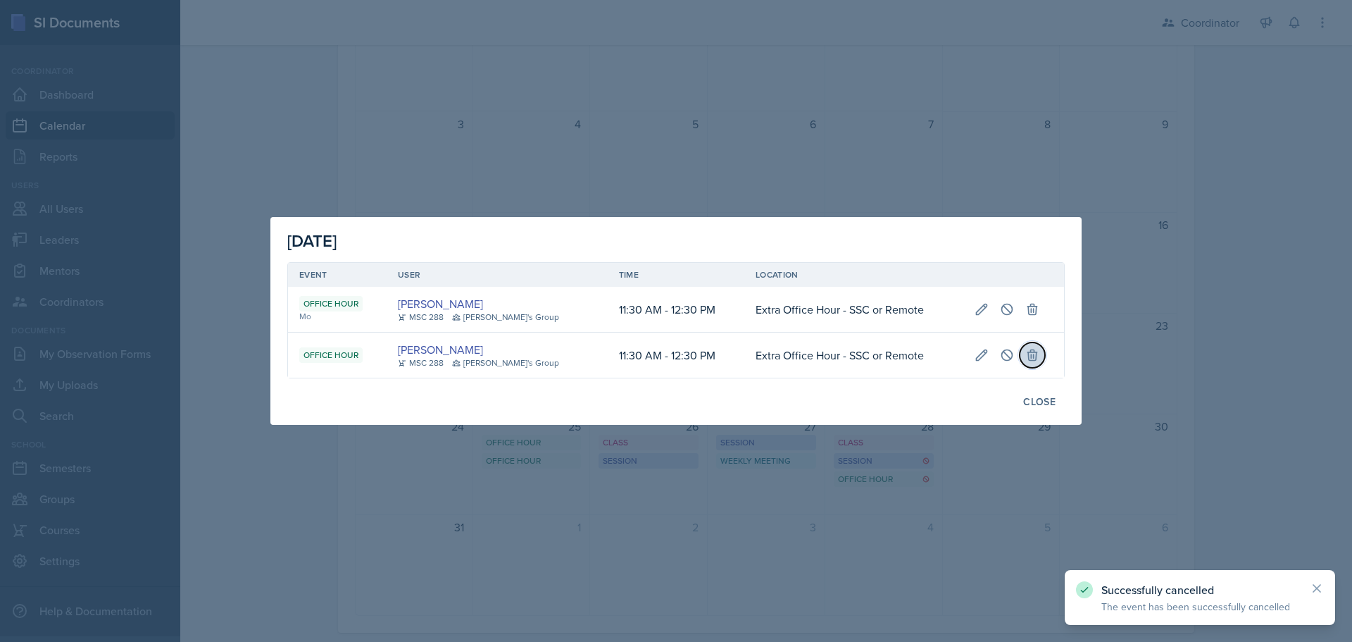
click at [1028, 356] on icon at bounding box center [1033, 355] width 14 height 14
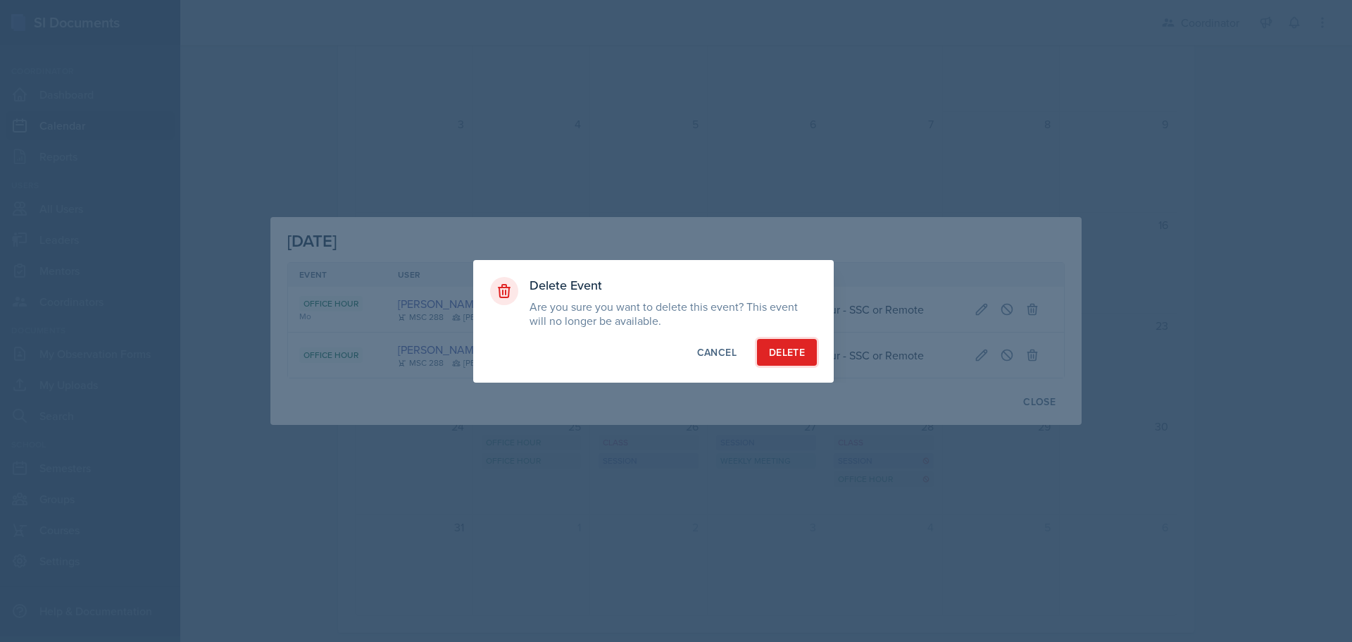
click at [778, 352] on div "Delete" at bounding box center [787, 352] width 36 height 14
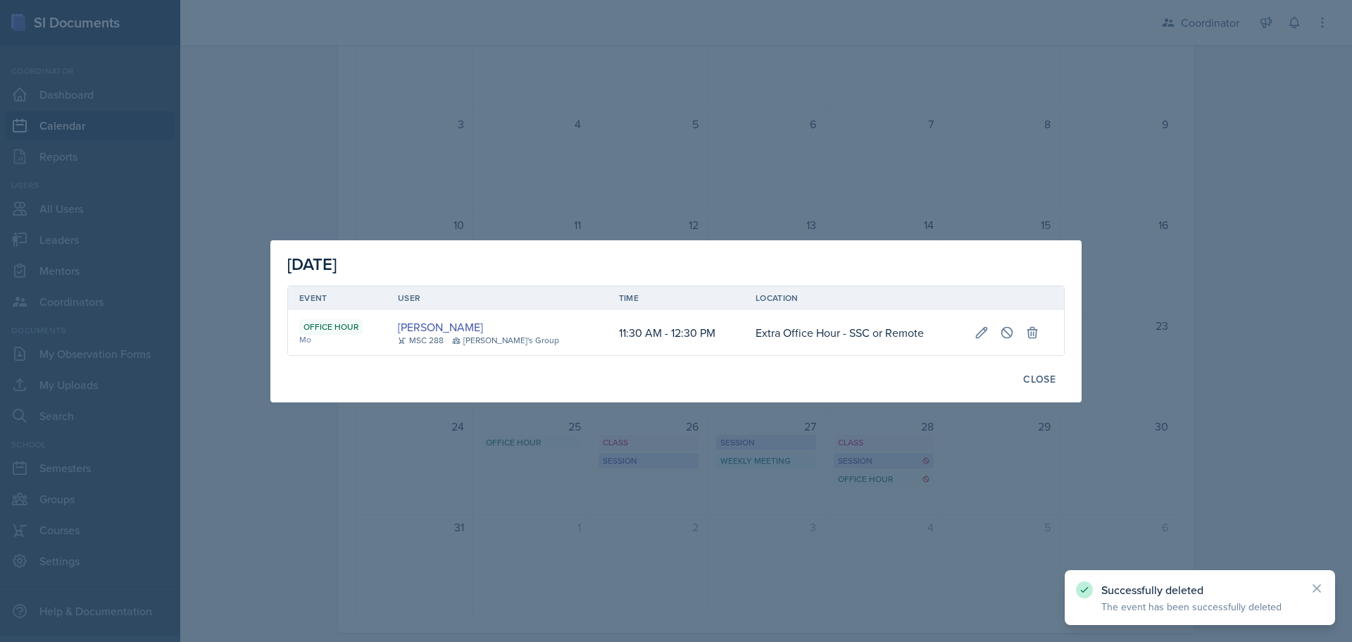
click at [742, 609] on div at bounding box center [676, 321] width 1352 height 642
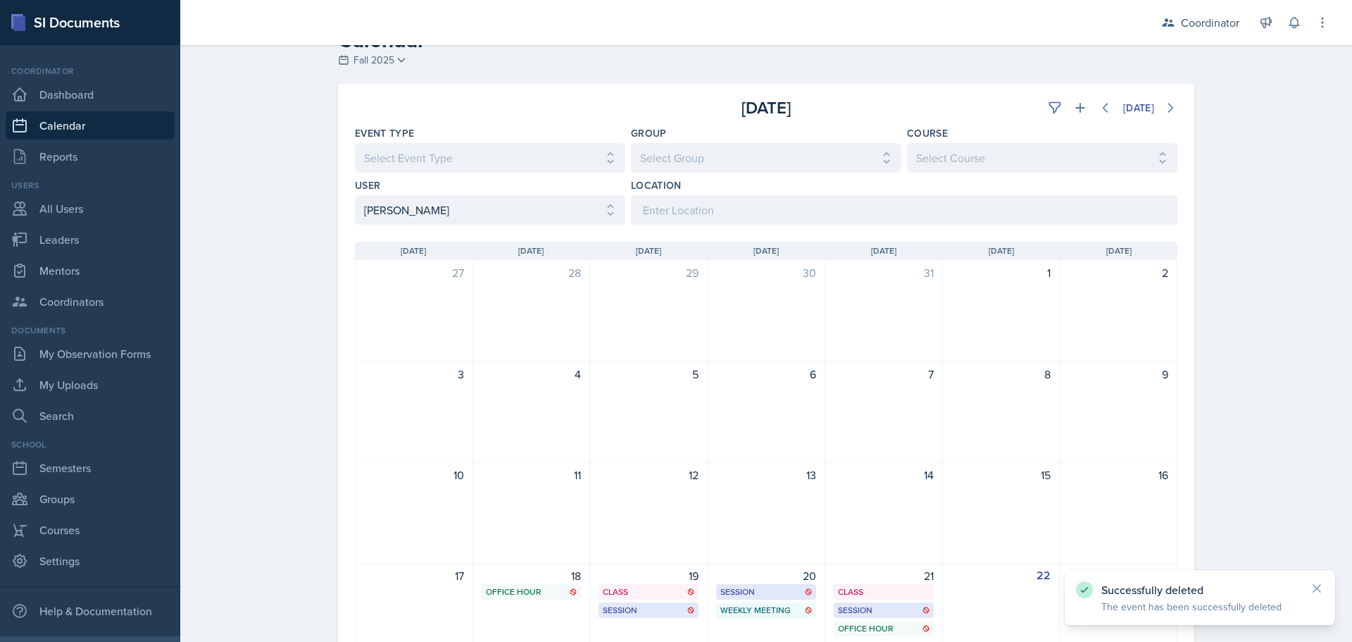
scroll to position [0, 0]
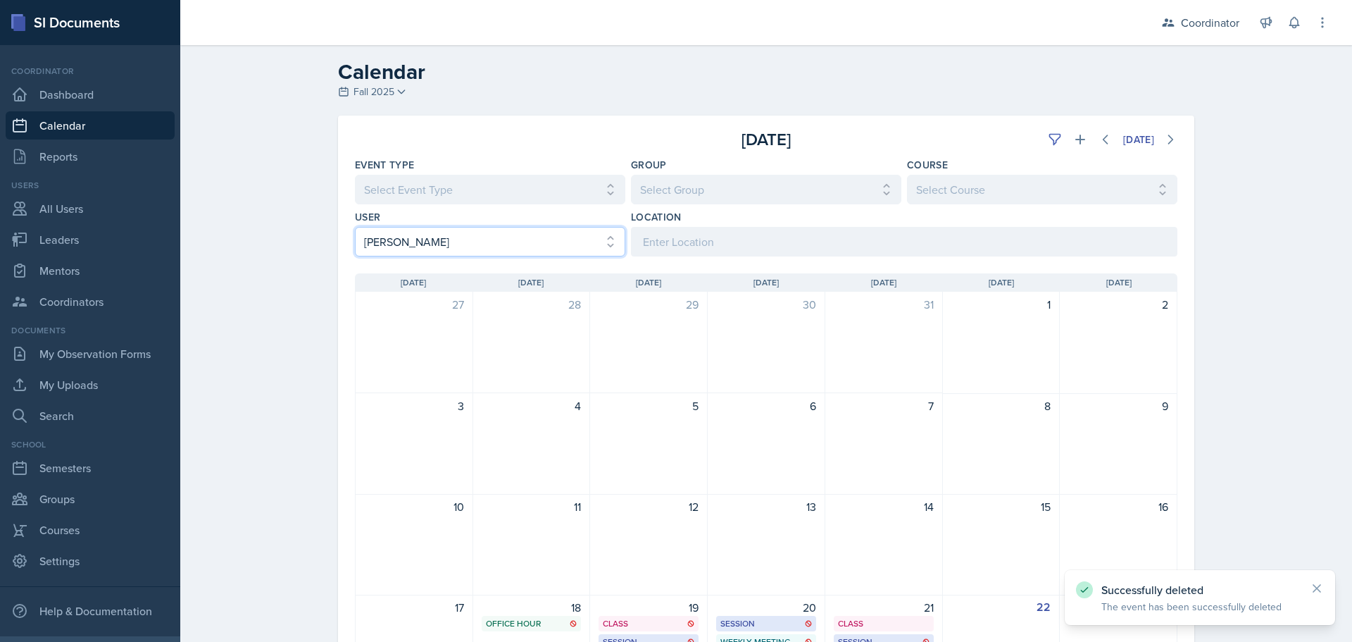
click at [500, 251] on select "Select User All [PERSON_NAME] [PERSON_NAME] [PERSON_NAME] [PERSON_NAME] [PERSON…" at bounding box center [490, 242] width 270 height 30
select select
click at [355, 227] on select "Select User All [PERSON_NAME] [PERSON_NAME] [PERSON_NAME] [PERSON_NAME] [PERSON…" at bounding box center [490, 242] width 270 height 30
